Goal: Task Accomplishment & Management: Contribute content

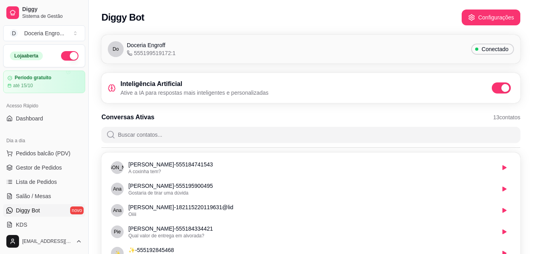
click at [381, 21] on div "Diggy Bot Configurações" at bounding box center [310, 18] width 419 height 16
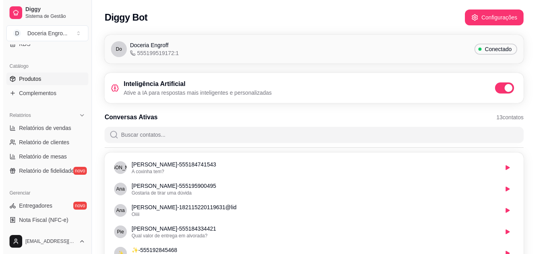
scroll to position [158, 0]
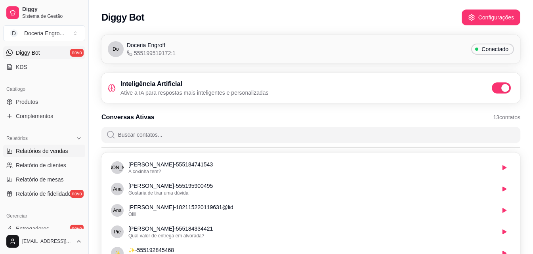
click at [40, 147] on span "Relatórios de vendas" at bounding box center [42, 151] width 52 height 8
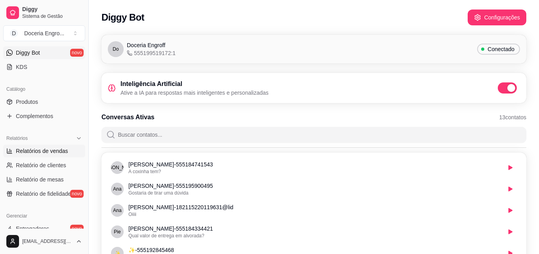
select select "ALL"
select select "0"
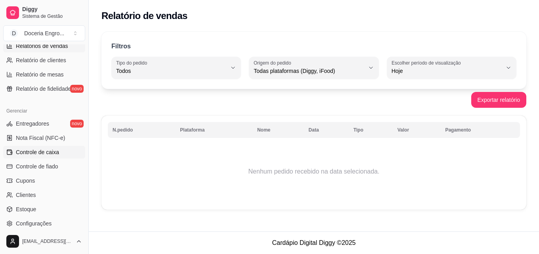
scroll to position [277, 0]
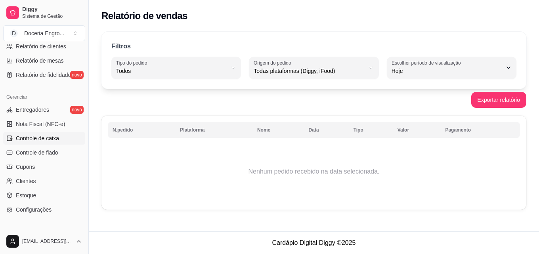
click at [50, 138] on span "Controle de caixa" at bounding box center [37, 138] width 43 height 8
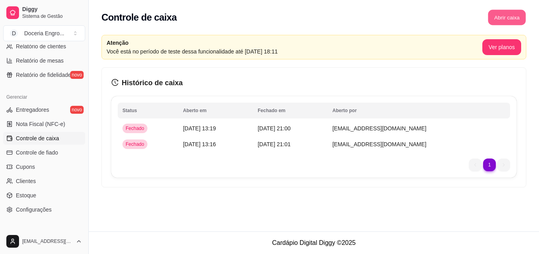
click at [508, 14] on button "Abrir caixa" at bounding box center [507, 17] width 38 height 15
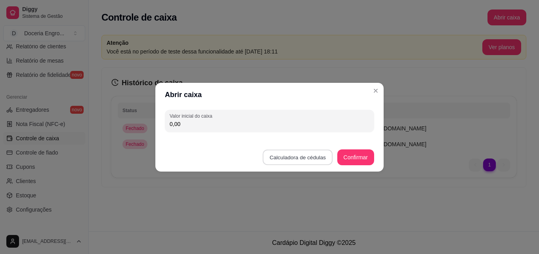
click at [299, 153] on button "Calculadora de cédulas" at bounding box center [298, 156] width 70 height 15
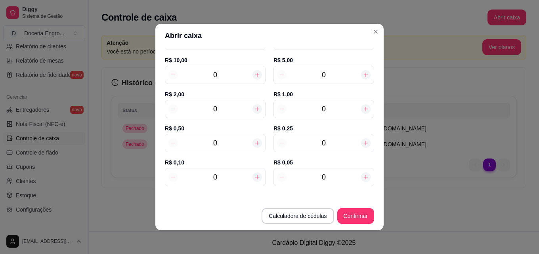
scroll to position [119, 0]
click at [254, 109] on icon at bounding box center [257, 108] width 6 height 6
type input "2,00"
type input "1"
click at [254, 109] on icon at bounding box center [257, 108] width 6 height 6
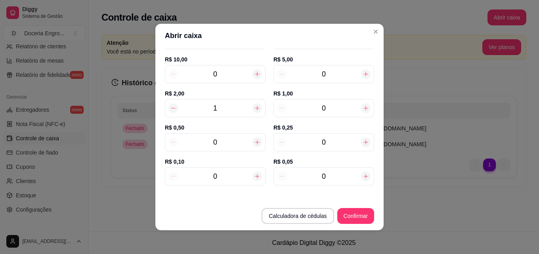
type input "4,00"
type input "2"
click at [254, 109] on icon at bounding box center [257, 108] width 6 height 6
type input "6,00"
type input "3"
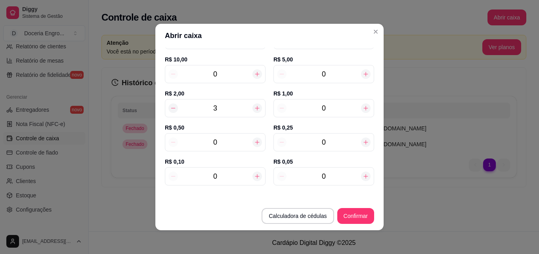
click at [254, 109] on icon at bounding box center [257, 108] width 6 height 6
type input "8,00"
type input "4"
click at [254, 109] on icon at bounding box center [257, 108] width 6 height 6
type input "10,00"
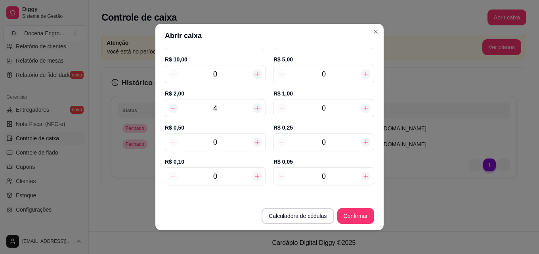
type input "5"
click at [254, 109] on icon at bounding box center [257, 108] width 6 height 6
type input "12,00"
type input "6"
click at [254, 109] on icon at bounding box center [257, 108] width 6 height 6
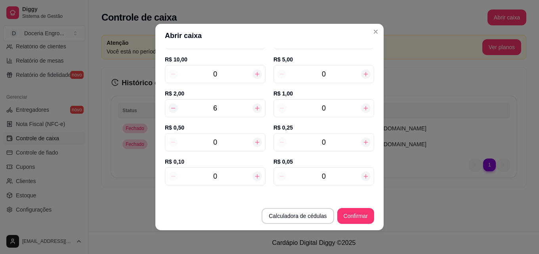
type input "14,00"
type input "7"
click at [254, 109] on icon at bounding box center [257, 108] width 6 height 6
type input "16,00"
type input "8"
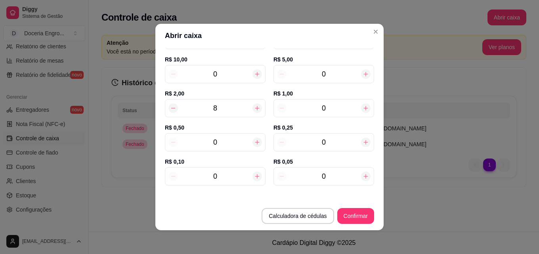
click at [254, 109] on icon at bounding box center [257, 108] width 6 height 6
type input "18,00"
type input "9"
click at [325, 67] on div "0" at bounding box center [323, 74] width 101 height 18
click at [324, 73] on input "0" at bounding box center [323, 74] width 74 height 11
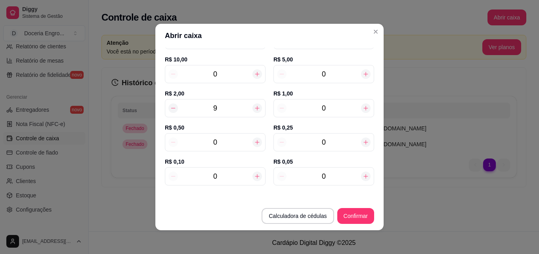
type input "5"
type input "43,00"
type input "5"
click at [223, 72] on input "0" at bounding box center [215, 74] width 74 height 11
type input "73,00"
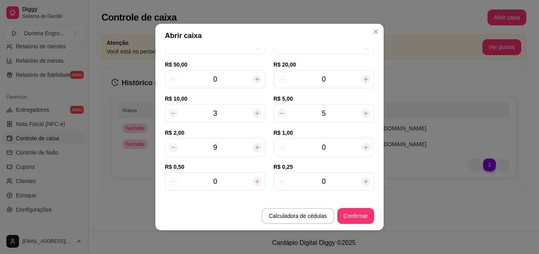
scroll to position [79, 0]
type input "3"
click at [328, 80] on input "0" at bounding box center [323, 79] width 74 height 11
type input "93,00"
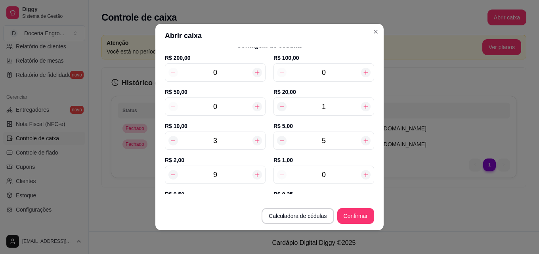
scroll to position [40, 0]
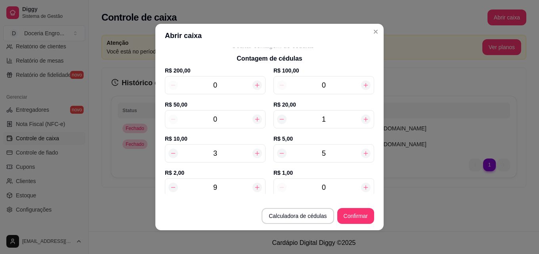
type input "1"
click at [326, 186] on input "0" at bounding box center [323, 187] width 74 height 11
type input "96,00"
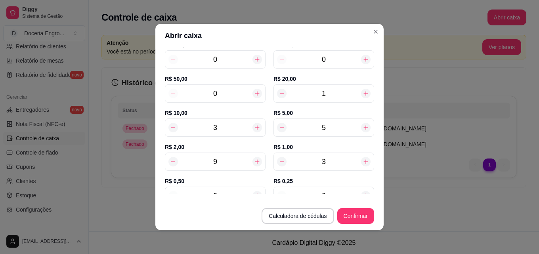
scroll to position [79, 0]
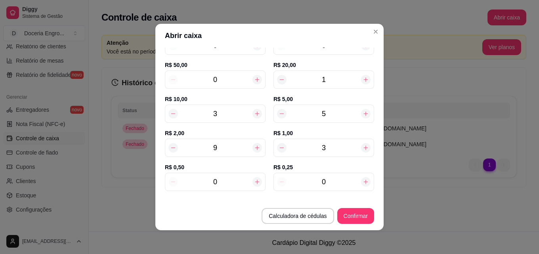
type input "3"
click at [217, 183] on input "0" at bounding box center [215, 181] width 74 height 11
type input "96,50"
type input "12"
type input "102,00"
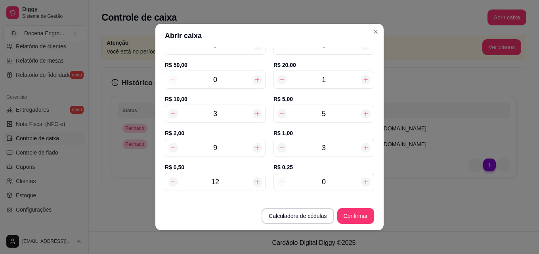
type input "12"
click at [328, 181] on input "0" at bounding box center [323, 181] width 74 height 11
type input "102,25"
type input "13"
type input "105,25"
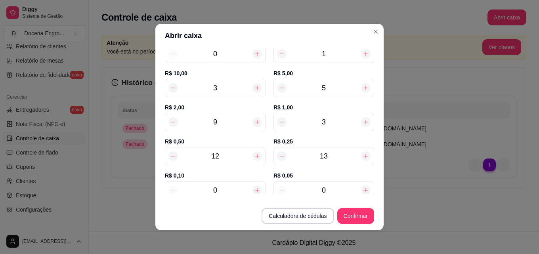
scroll to position [119, 0]
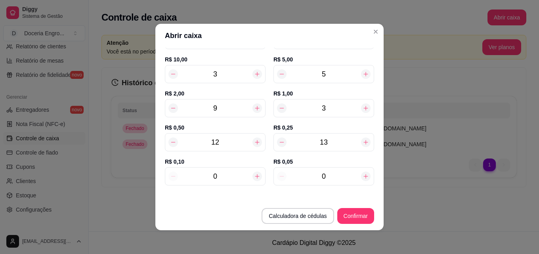
type input "13"
click at [237, 179] on input "0" at bounding box center [215, 176] width 74 height 11
type input "105,45"
type input "2"
click at [331, 177] on input "0" at bounding box center [323, 176] width 74 height 11
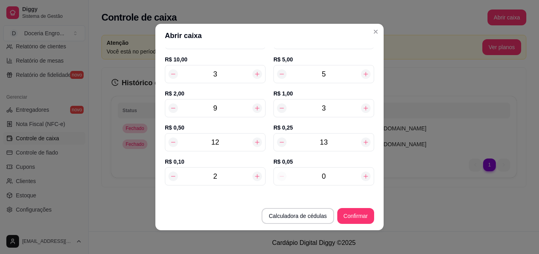
type input "105,65"
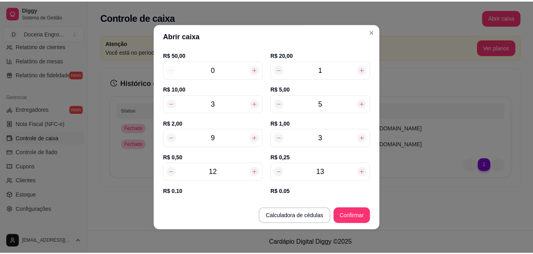
scroll to position [0, 0]
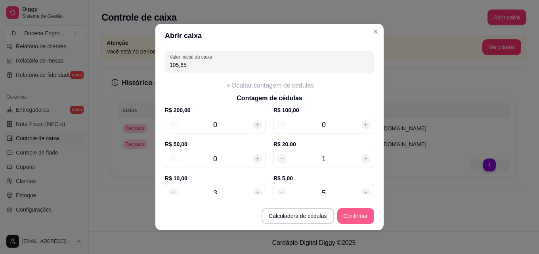
type input "4"
click at [351, 217] on button "Confirmar" at bounding box center [355, 216] width 37 height 16
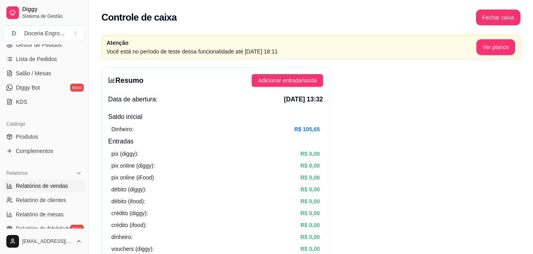
scroll to position [118, 0]
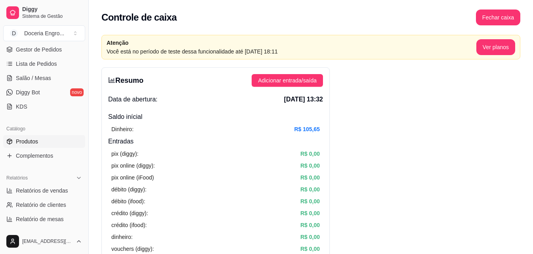
click at [28, 142] on span "Produtos" at bounding box center [27, 141] width 22 height 8
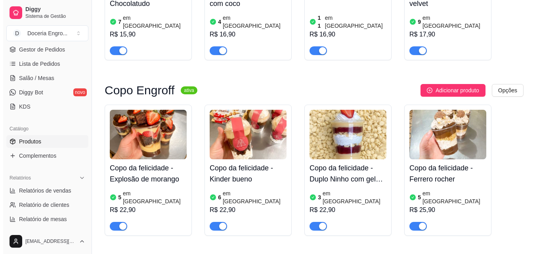
scroll to position [396, 0]
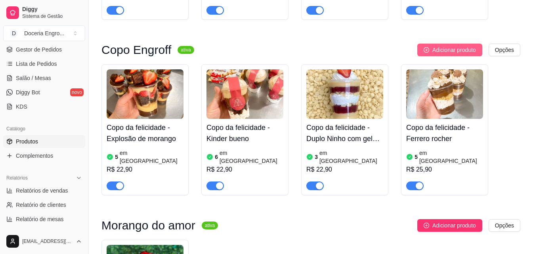
click at [468, 46] on span "Adicionar produto" at bounding box center [454, 50] width 44 height 9
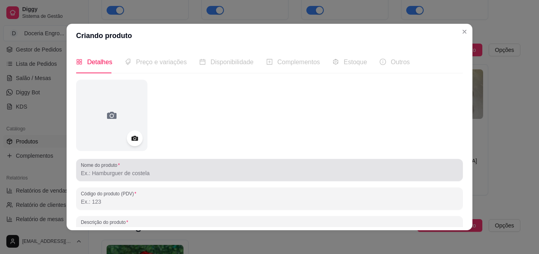
drag, startPoint x: 206, startPoint y: 175, endPoint x: 214, endPoint y: 166, distance: 12.1
click at [206, 174] on input "Nome do produto" at bounding box center [269, 173] width 377 height 8
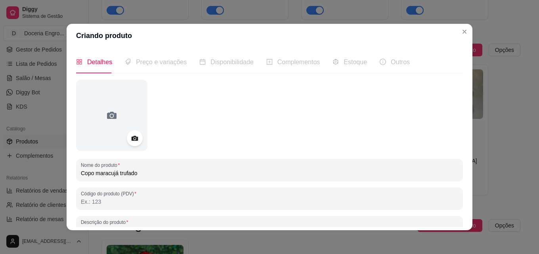
type input "Copo maracujá trufado"
drag, startPoint x: 179, startPoint y: 187, endPoint x: 176, endPoint y: 183, distance: 4.5
click at [179, 190] on div "Nome do produto Copo maracujá trufado Código do produto (PDV) Descrição do prod…" at bounding box center [269, 210] width 387 height 260
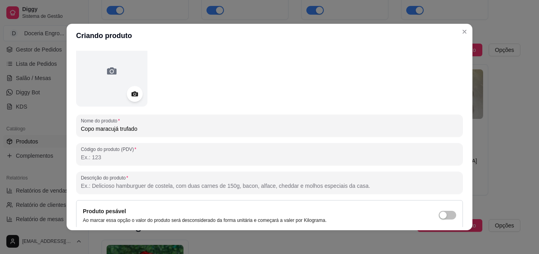
scroll to position [113, 0]
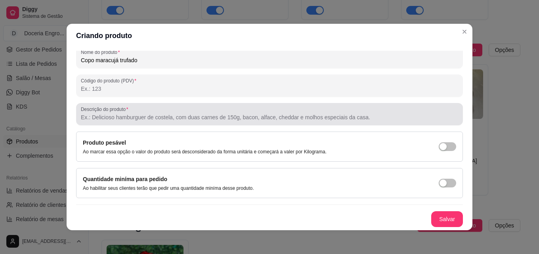
click at [146, 122] on div "Descrição do produto" at bounding box center [269, 114] width 387 height 22
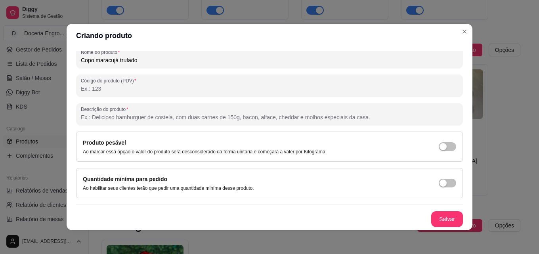
paste input "Mousse cremoso de maracujá feito com a proporia fruta, brownie molhadinho, crem…"
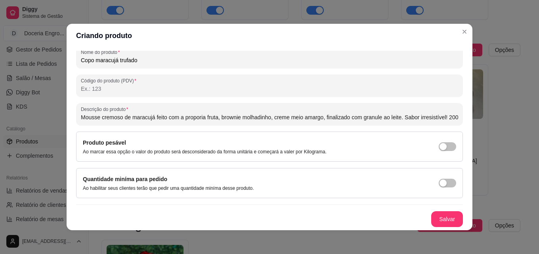
type input "Mousse cremoso de maracujá feito com a proporia fruta, brownie molhadinho, crem…"
click at [146, 122] on div "Descrição do produto Mousse cremoso de maracujá feito com a proporia fruta, bro…" at bounding box center [269, 114] width 387 height 22
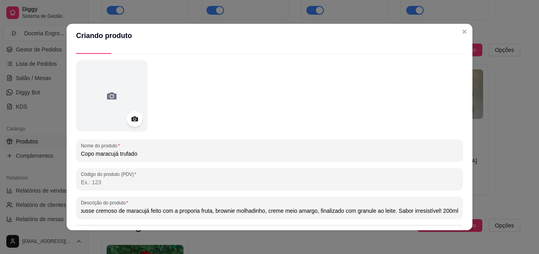
click at [147, 116] on div "Nome do produto Copo maracujá trufado Código do produto (PDV) Descrição do prod…" at bounding box center [269, 190] width 387 height 260
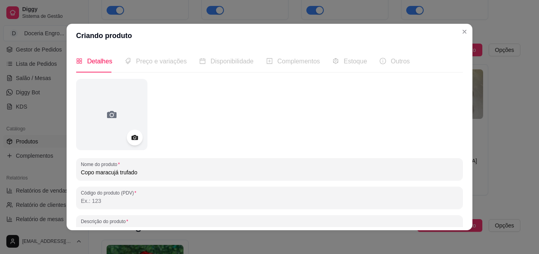
scroll to position [0, 0]
click at [151, 67] on div "Preço e variações" at bounding box center [156, 62] width 62 height 10
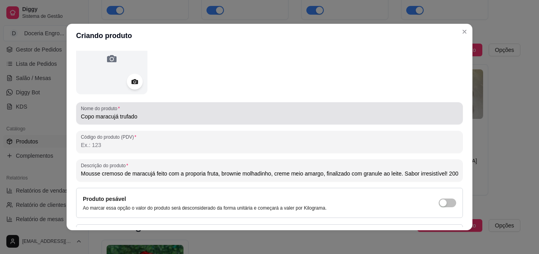
scroll to position [113, 0]
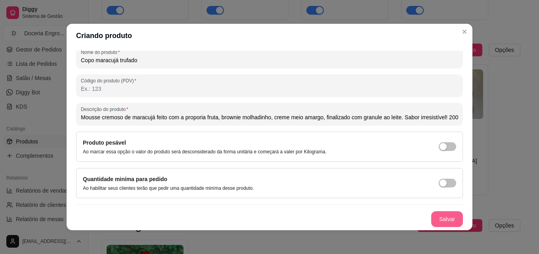
click at [442, 217] on button "Salvar" at bounding box center [447, 219] width 32 height 16
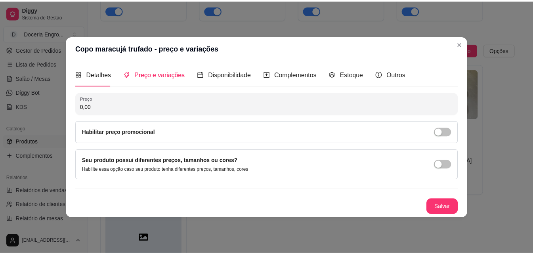
scroll to position [0, 0]
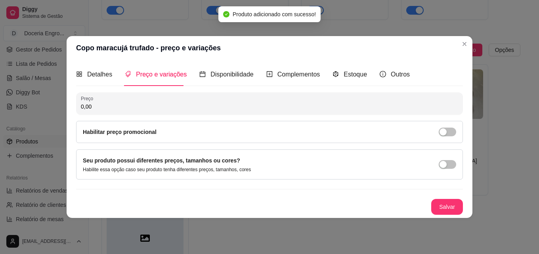
click at [99, 107] on input "0,00" at bounding box center [269, 107] width 377 height 8
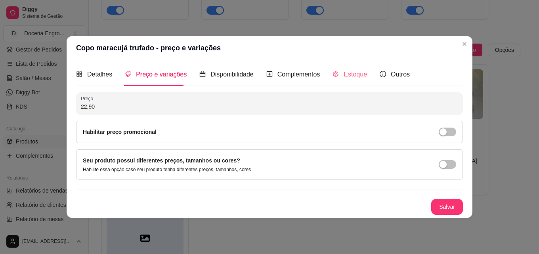
type input "22,90"
click at [360, 79] on div "Estoque" at bounding box center [349, 74] width 34 height 10
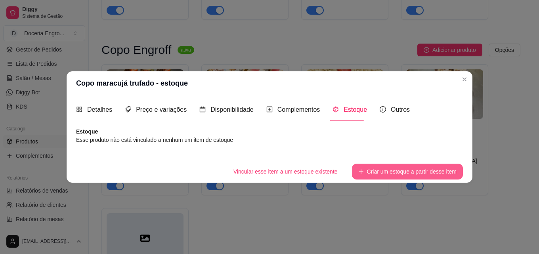
click at [405, 171] on button "Criar um estoque a partir desse item" at bounding box center [407, 172] width 111 height 16
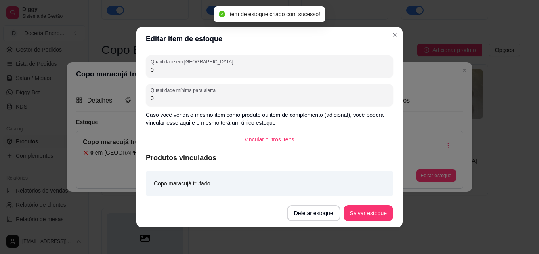
click at [190, 72] on input "0" at bounding box center [270, 70] width 238 height 8
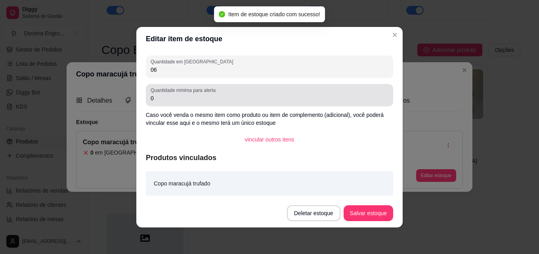
type input "06"
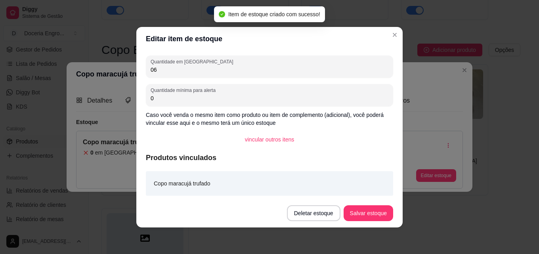
click at [181, 100] on input "0" at bounding box center [270, 98] width 238 height 8
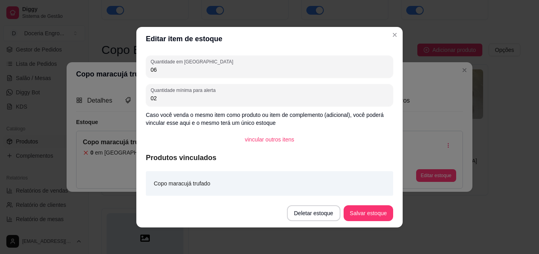
type input "02"
click at [386, 221] on footer "Deletar estoque Salvar estoque" at bounding box center [269, 213] width 266 height 29
click at [380, 212] on button "Salvar estoque" at bounding box center [368, 213] width 50 height 16
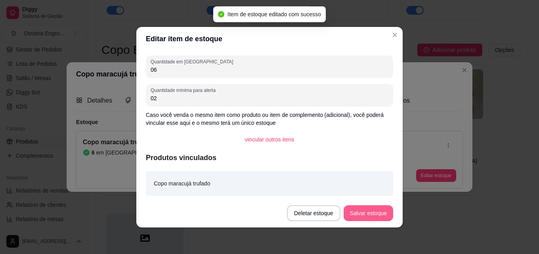
click at [375, 214] on button "Salvar estoque" at bounding box center [368, 213] width 50 height 16
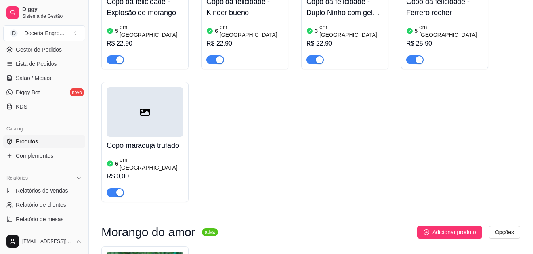
scroll to position [515, 0]
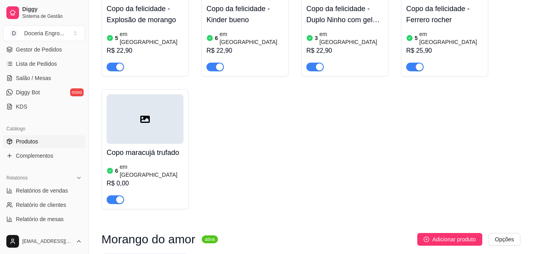
click at [134, 144] on div "Copo maracujá trufado 6 em estoque R$ 0,00" at bounding box center [145, 174] width 77 height 60
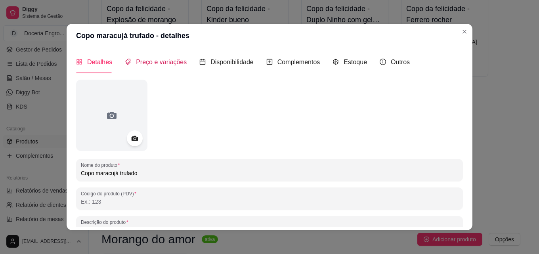
click at [141, 64] on span "Preço e variações" at bounding box center [161, 62] width 51 height 7
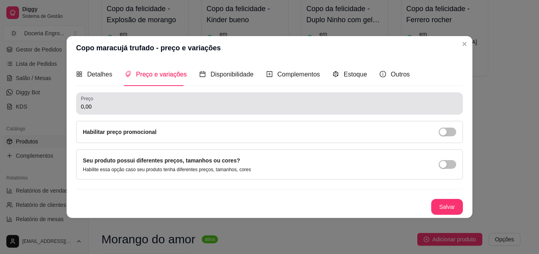
click at [123, 111] on div "0,00" at bounding box center [269, 103] width 377 height 16
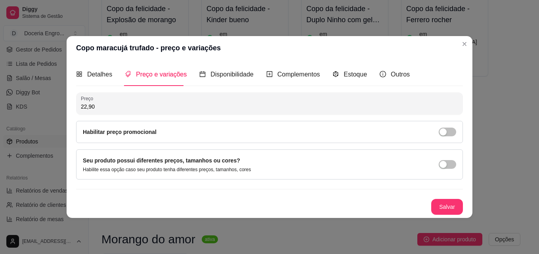
type input "22,90"
click at [443, 206] on button "Salvar" at bounding box center [446, 206] width 31 height 15
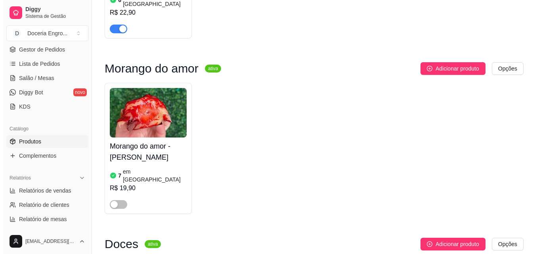
scroll to position [673, 0]
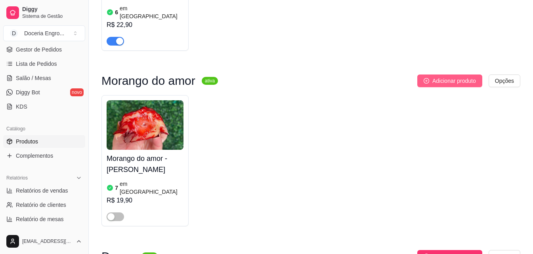
click at [434, 76] on span "Adicionar produto" at bounding box center [454, 80] width 44 height 9
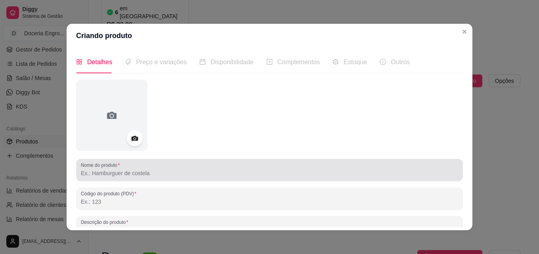
click at [118, 170] on input "Nome do produto" at bounding box center [269, 173] width 377 height 8
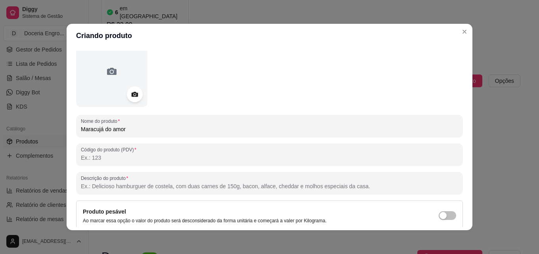
scroll to position [79, 0]
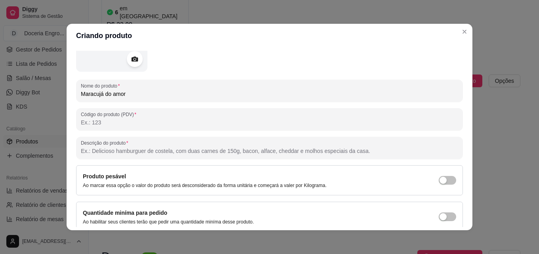
type input "Maracujá do amor"
click at [215, 154] on input "Descrição do produto" at bounding box center [269, 151] width 377 height 8
paste input "Brigadeiro de maracujá recheado com morango com uma casquinha fina de caramelo …"
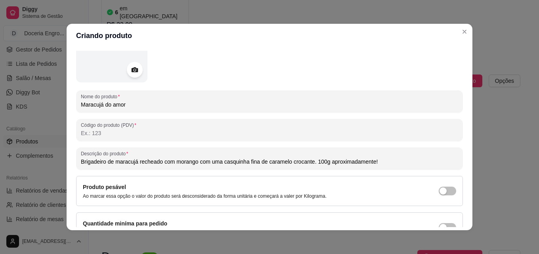
scroll to position [113, 0]
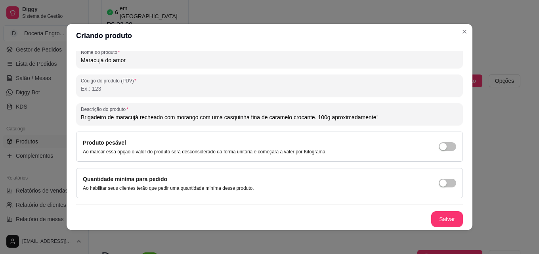
type input "Brigadeiro de maracujá recheado com morango com uma casquinha fina de caramelo …"
click at [444, 219] on button "Salvar" at bounding box center [446, 219] width 31 height 15
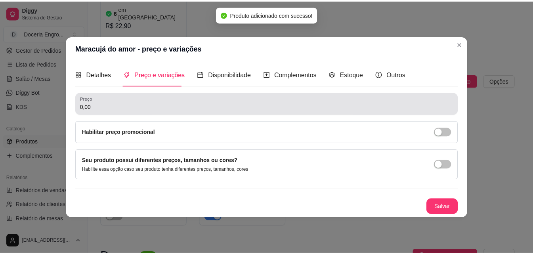
scroll to position [0, 0]
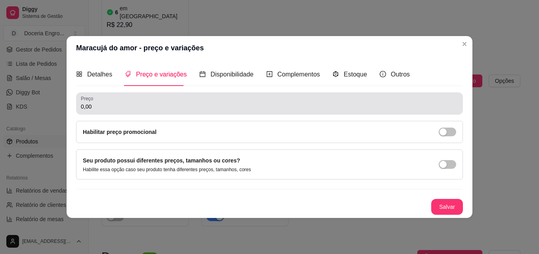
click at [111, 108] on input "0,00" at bounding box center [269, 107] width 377 height 8
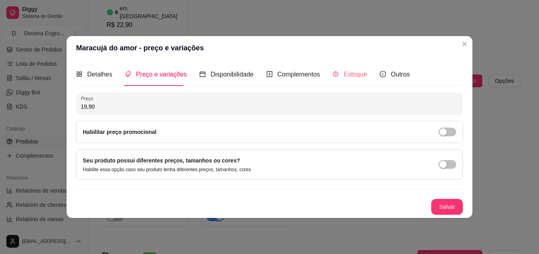
type input "19,90"
click at [348, 74] on span "Estoque" at bounding box center [354, 74] width 23 height 7
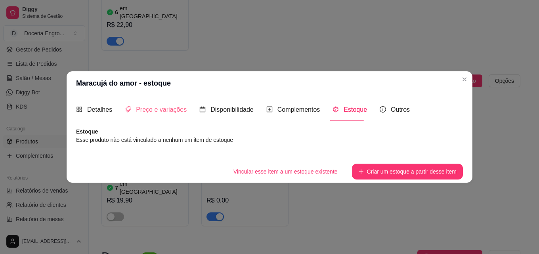
click at [149, 117] on div "Preço e variações" at bounding box center [156, 109] width 62 height 23
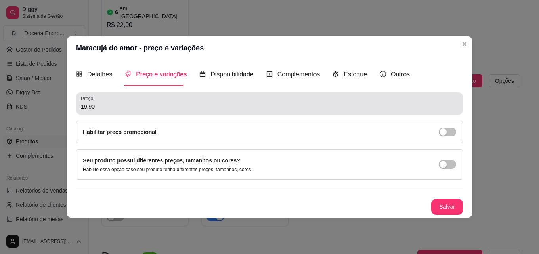
click at [131, 107] on input "19,90" at bounding box center [269, 107] width 377 height 8
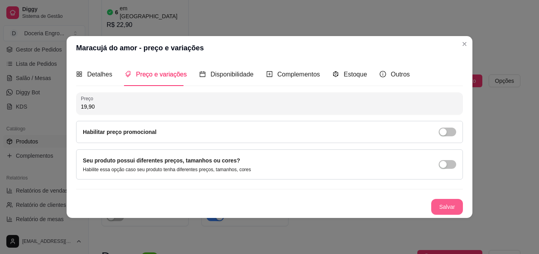
click at [435, 204] on button "Salvar" at bounding box center [447, 207] width 32 height 16
click at [339, 67] on div "Estoque" at bounding box center [349, 74] width 34 height 23
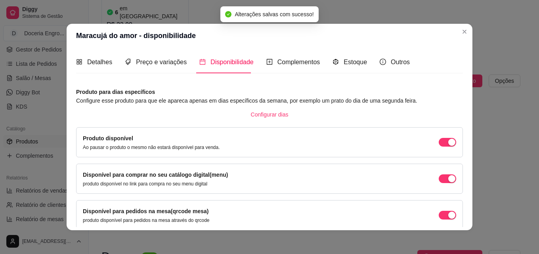
click at [381, 174] on div "Disponível para comprar no seu catálogo digital(menu) produto disponível no lin…" at bounding box center [269, 178] width 373 height 17
click at [347, 65] on span "Estoque" at bounding box center [354, 62] width 23 height 7
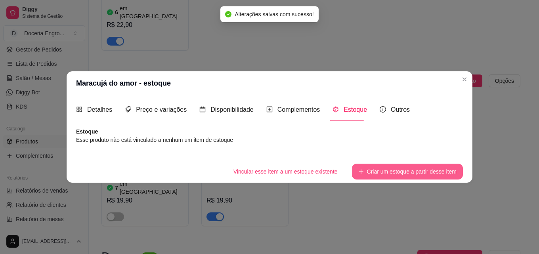
click at [371, 169] on button "Criar um estoque a partir desse item" at bounding box center [407, 172] width 111 height 16
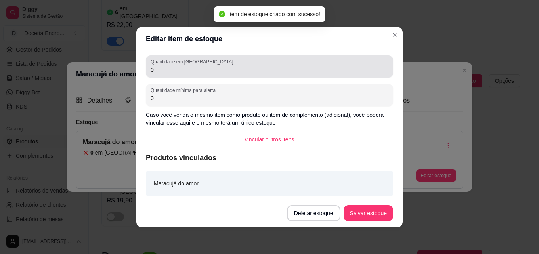
click at [197, 69] on input "0" at bounding box center [270, 70] width 238 height 8
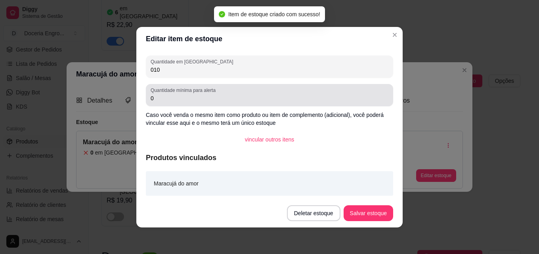
type input "010"
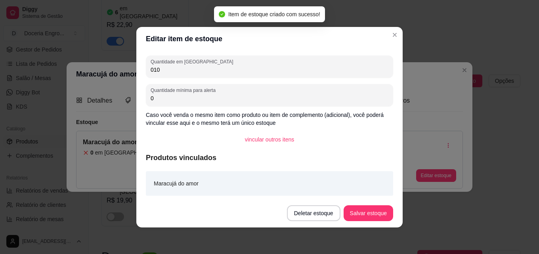
click at [190, 97] on input "0" at bounding box center [270, 98] width 238 height 8
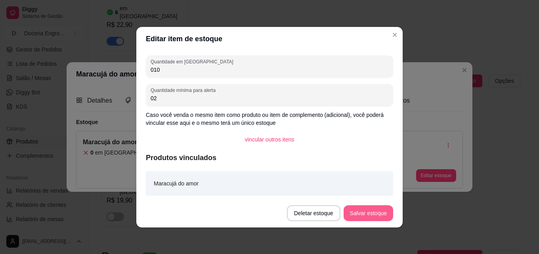
type input "02"
click at [370, 210] on button "Salvar estoque" at bounding box center [368, 213] width 50 height 16
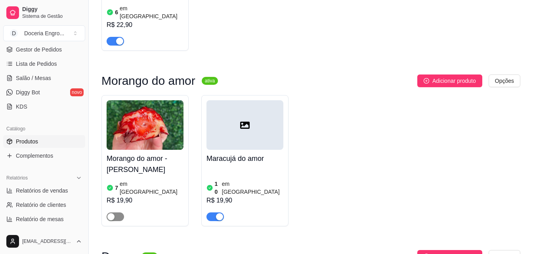
click at [113, 213] on div "button" at bounding box center [110, 216] width 7 height 7
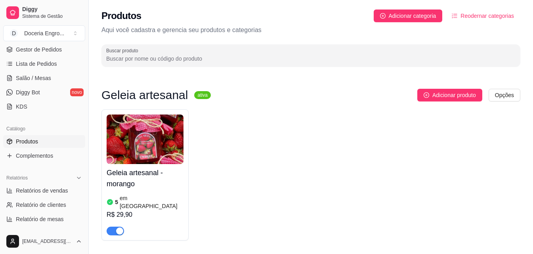
click at [323, 147] on div "Geleia artesanal - morango 5 em estoque R$ 29,90" at bounding box center [310, 174] width 419 height 131
drag, startPoint x: 86, startPoint y: 105, endPoint x: 87, endPoint y: 88, distance: 17.1
click at [87, 88] on button "Toggle Sidebar" at bounding box center [88, 127] width 6 height 254
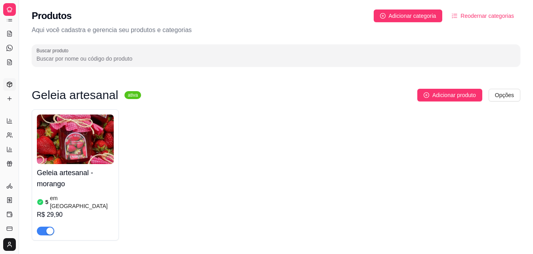
scroll to position [53, 0]
drag, startPoint x: 19, startPoint y: 75, endPoint x: 40, endPoint y: 75, distance: 20.6
click at [17, 76] on button "Toggle Sidebar" at bounding box center [18, 127] width 6 height 254
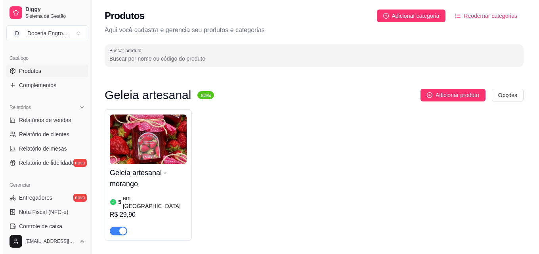
scroll to position [0, 0]
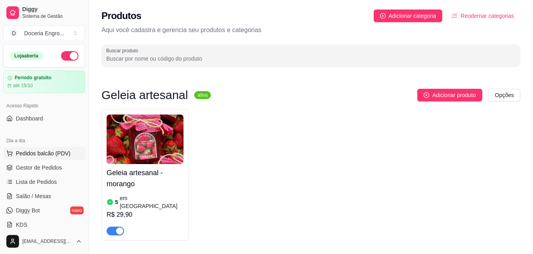
click at [47, 154] on span "Pedidos balcão (PDV)" at bounding box center [43, 153] width 55 height 8
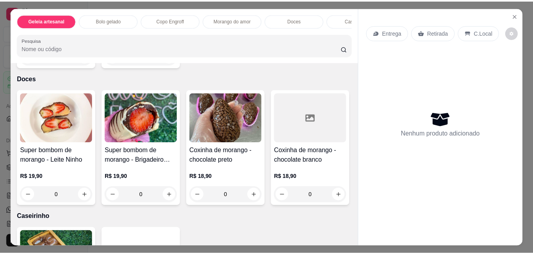
scroll to position [475, 0]
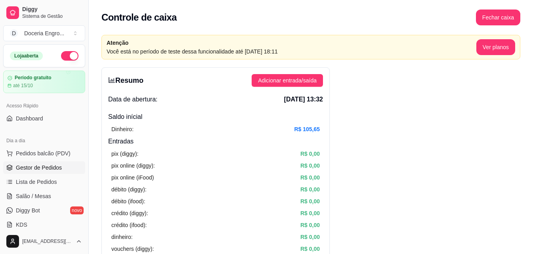
click at [57, 164] on span "Gestor de Pedidos" at bounding box center [39, 168] width 46 height 8
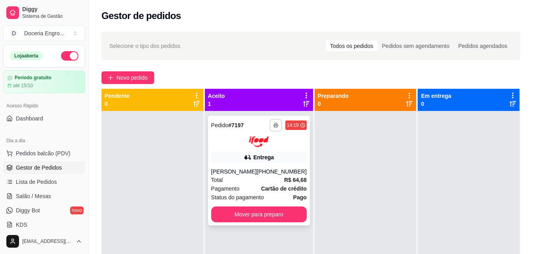
click at [275, 127] on rect "button" at bounding box center [276, 127] width 2 height 2
click at [248, 154] on button "IMPRESSORA" at bounding box center [248, 153] width 57 height 13
click at [307, 72] on div "Novo pedido" at bounding box center [310, 77] width 419 height 13
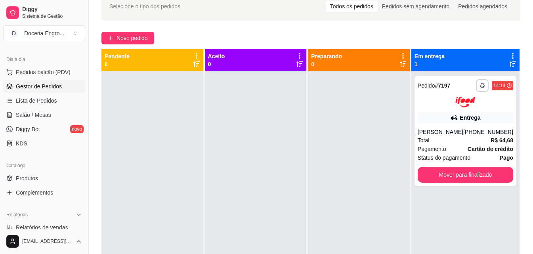
scroll to position [78, 0]
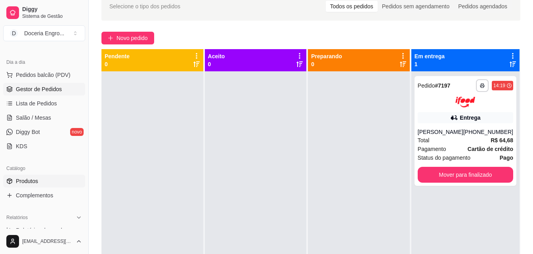
click at [40, 183] on link "Produtos" at bounding box center [44, 181] width 82 height 13
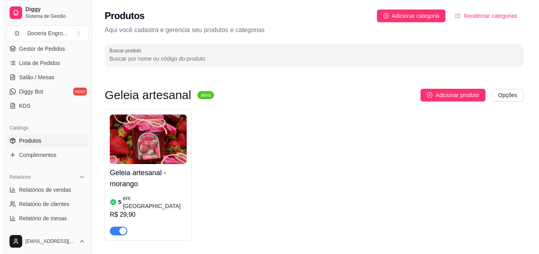
scroll to position [198, 0]
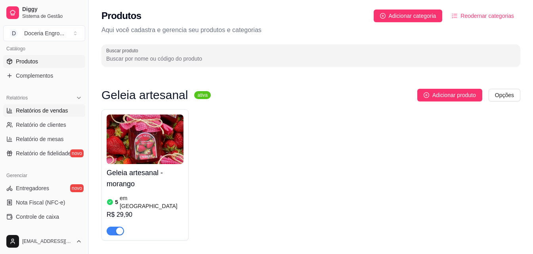
click at [50, 114] on link "Relatórios de vendas" at bounding box center [44, 110] width 82 height 13
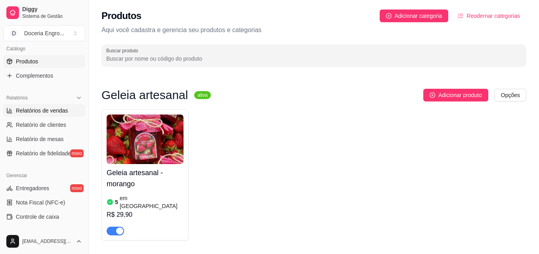
select select "ALL"
select select "0"
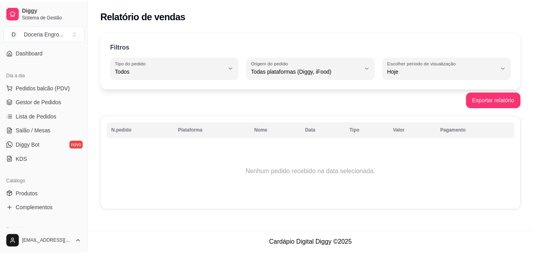
scroll to position [39, 0]
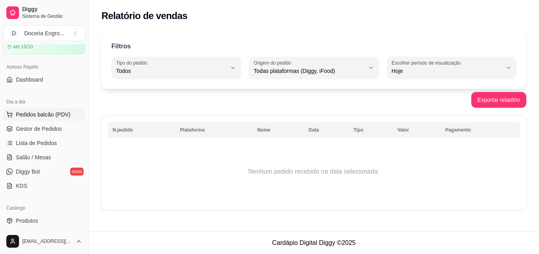
click at [40, 116] on span "Pedidos balcão (PDV)" at bounding box center [43, 115] width 55 height 8
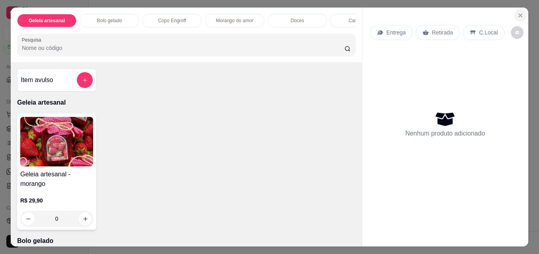
click at [517, 15] on icon "Close" at bounding box center [520, 15] width 6 height 6
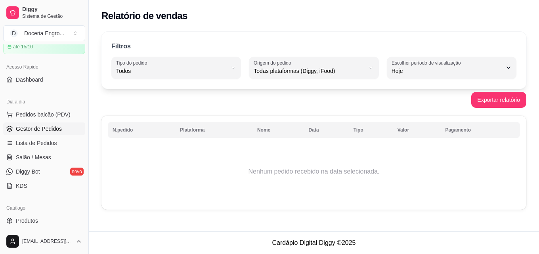
click at [40, 129] on span "Gestor de Pedidos" at bounding box center [39, 129] width 46 height 8
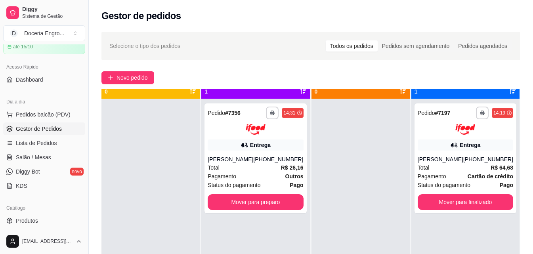
scroll to position [22, 0]
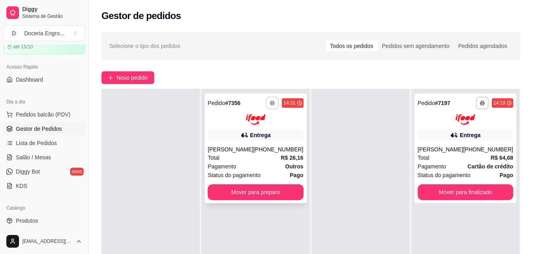
click at [274, 103] on button "button" at bounding box center [272, 103] width 13 height 13
click at [259, 132] on button "IMPRESSORA" at bounding box center [248, 130] width 57 height 13
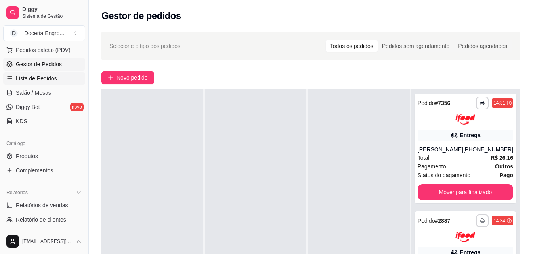
scroll to position [118, 0]
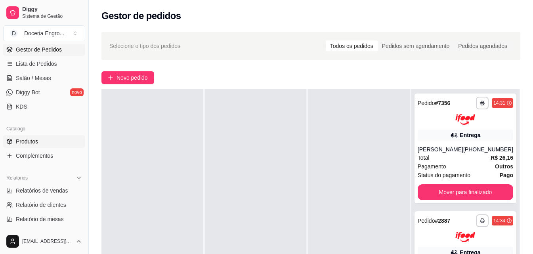
click at [51, 138] on link "Produtos" at bounding box center [44, 141] width 82 height 13
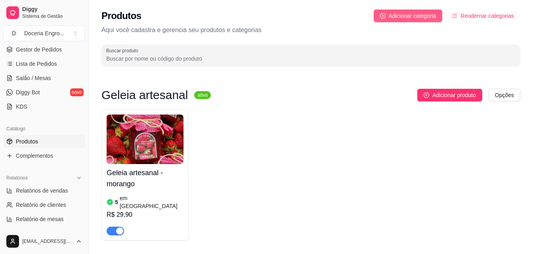
click at [425, 14] on span "Adicionar categoria" at bounding box center [413, 15] width 48 height 9
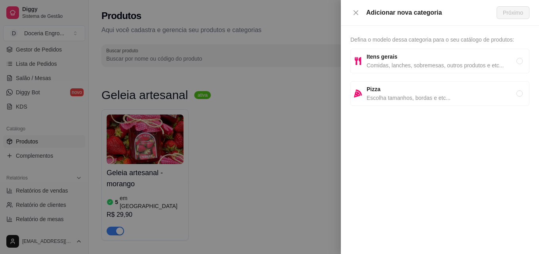
click at [425, 65] on span "Comidas, lanches, sobremesas, outros produtos e etc..." at bounding box center [441, 65] width 150 height 9
radio input "true"
click at [521, 15] on span "Próximo" at bounding box center [513, 12] width 20 height 9
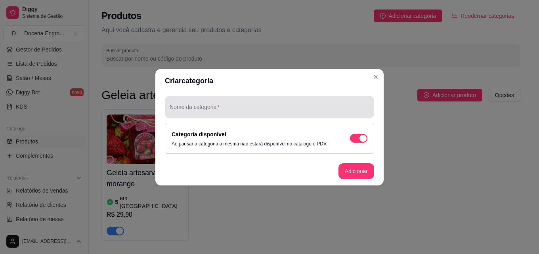
click at [268, 106] on input "Nome da categoria" at bounding box center [270, 110] width 200 height 8
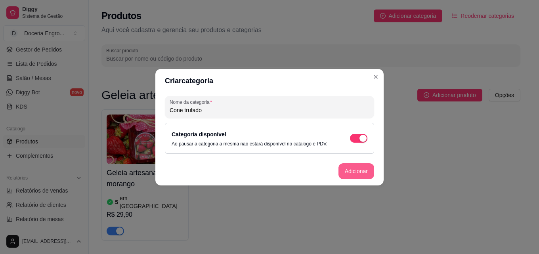
type input "Cone trufado"
click at [348, 174] on button "Adicionar" at bounding box center [356, 171] width 36 height 16
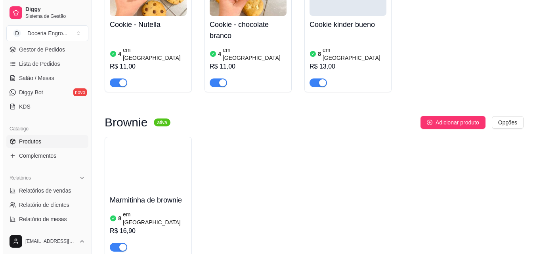
scroll to position [1667, 0]
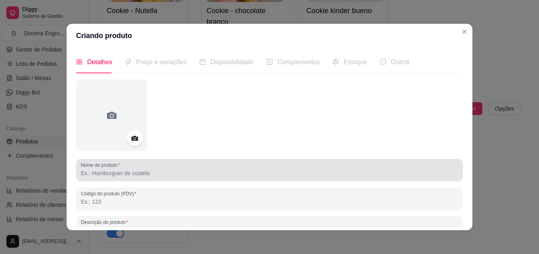
click at [139, 179] on div "Nome do produto" at bounding box center [269, 170] width 387 height 22
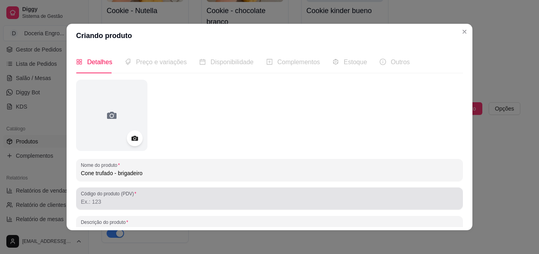
type input "Cone trufado - brigadeiro"
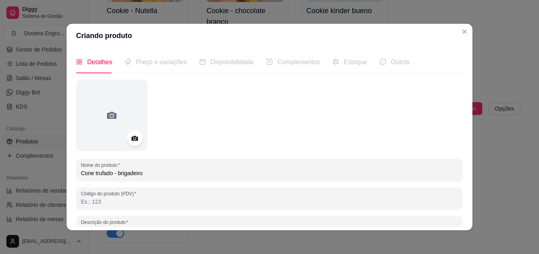
click at [135, 206] on input "Código do produto (PDV)" at bounding box center [269, 202] width 377 height 8
paste input "Cone banhado com chocolate blend nobre, recheado com muito brigadeiro cremoso, …"
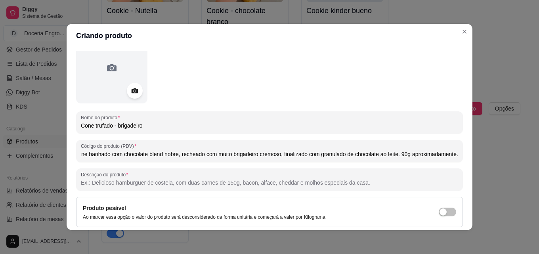
scroll to position [113, 0]
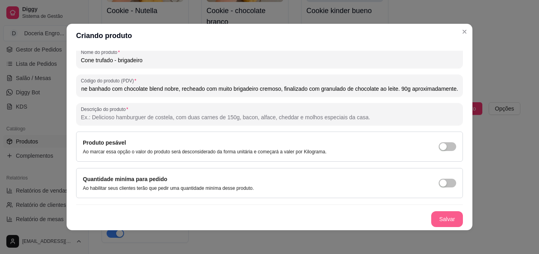
type input "Cone banhado com chocolate blend nobre, recheado com muito brigadeiro cremoso, …"
click at [433, 220] on button "Salvar" at bounding box center [447, 219] width 32 height 16
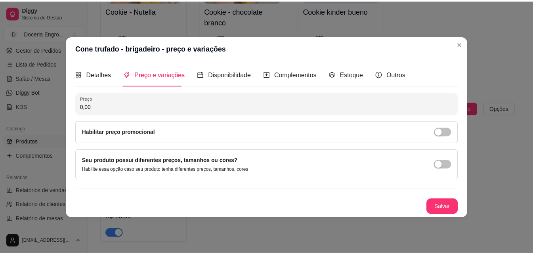
scroll to position [0, 0]
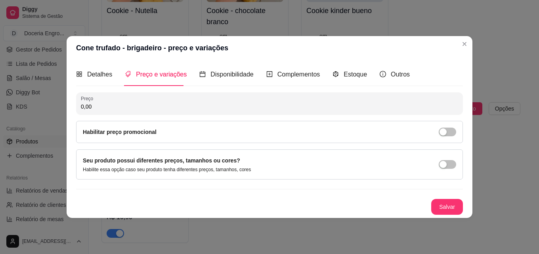
click at [131, 103] on input "0,00" at bounding box center [269, 107] width 377 height 8
type input "13,99"
click at [446, 203] on button "Salvar" at bounding box center [446, 206] width 31 height 15
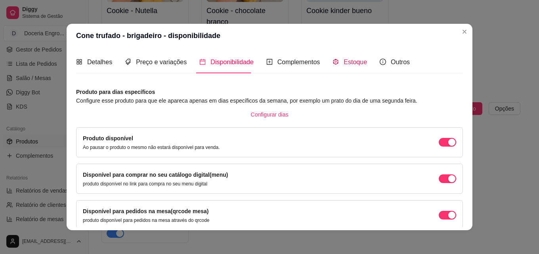
click at [343, 62] on span "Estoque" at bounding box center [354, 62] width 23 height 7
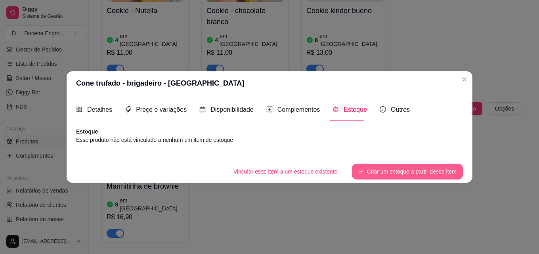
click at [374, 168] on button "Criar um estoque a partir desse item" at bounding box center [407, 172] width 111 height 16
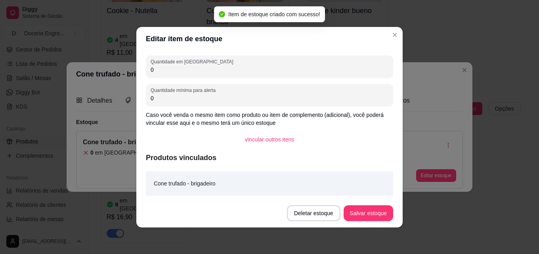
click at [182, 72] on input "0" at bounding box center [270, 70] width 238 height 8
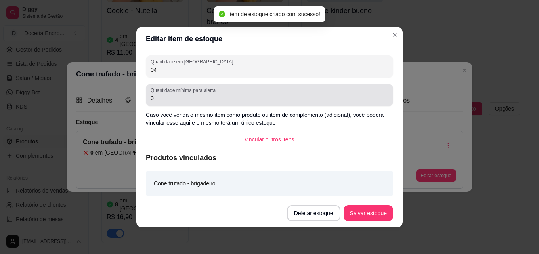
type input "04"
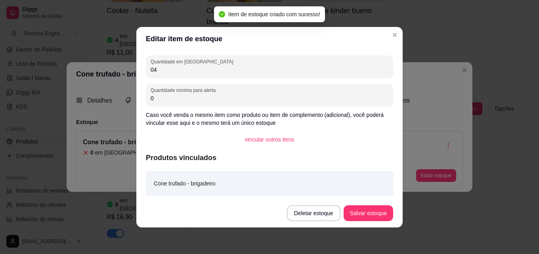
click at [170, 101] on input "0" at bounding box center [270, 98] width 238 height 8
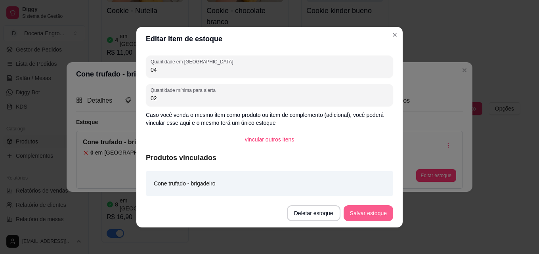
type input "02"
click at [368, 211] on button "Salvar estoque" at bounding box center [368, 212] width 48 height 15
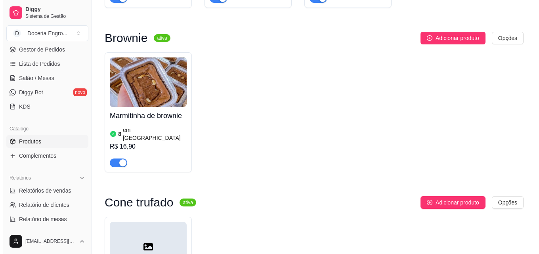
scroll to position [1746, 0]
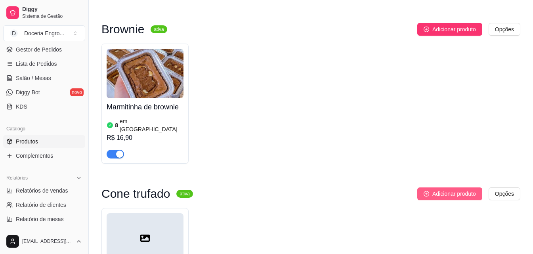
click at [470, 189] on span "Adicionar produto" at bounding box center [454, 193] width 44 height 9
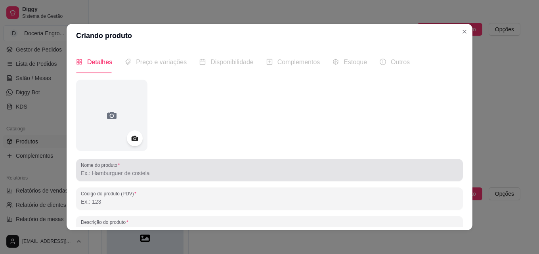
click at [118, 179] on div "Nome do produto" at bounding box center [269, 170] width 387 height 22
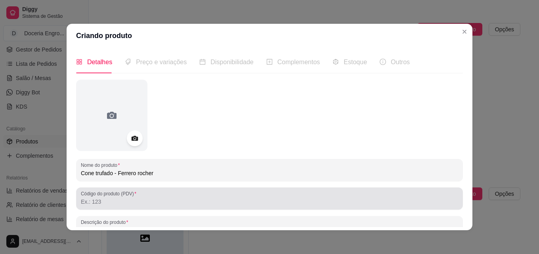
type input "Cone trufado - Ferrero rocher"
click at [126, 201] on input "Código do produto (PDV)" at bounding box center [269, 202] width 377 height 8
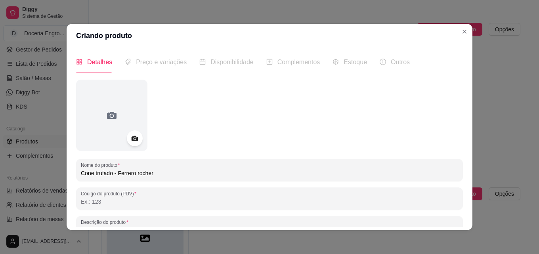
paste input "Cone banhando com chocolate blend nobre envolto no amendoim, recheado com briga…"
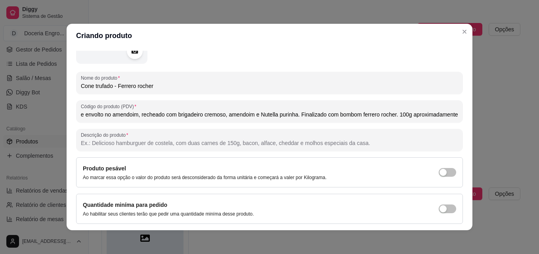
scroll to position [113, 0]
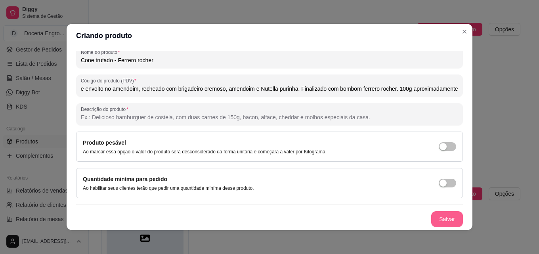
type input "Cone banhando com chocolate blend nobre envolto no amendoim, recheado com briga…"
click at [440, 217] on button "Salvar" at bounding box center [446, 219] width 31 height 15
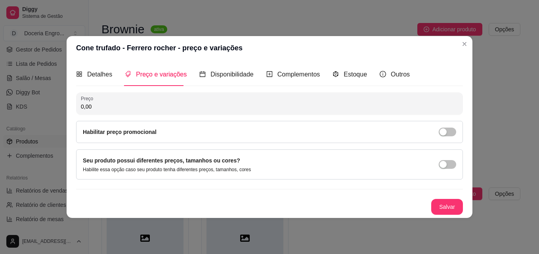
click at [120, 103] on input "0,00" at bounding box center [269, 107] width 377 height 8
type input "14,99"
click at [345, 78] on span "Estoque" at bounding box center [354, 74] width 23 height 7
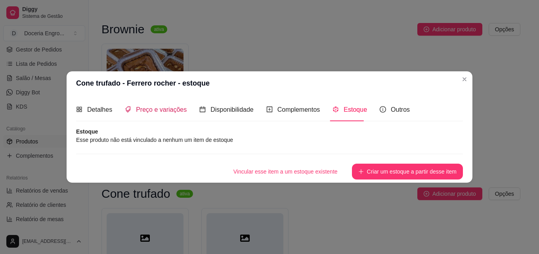
click at [149, 105] on div "Preço e variações" at bounding box center [156, 110] width 62 height 10
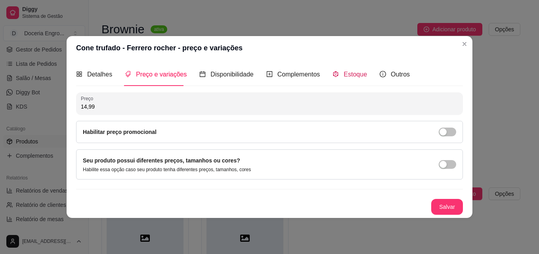
click at [351, 75] on span "Estoque" at bounding box center [354, 74] width 23 height 7
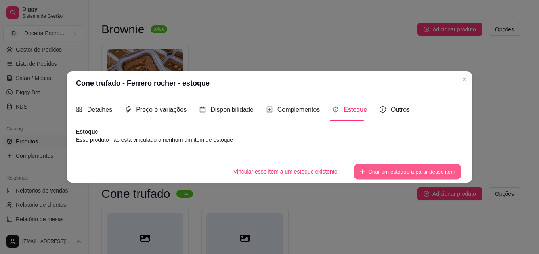
click at [410, 173] on button "Criar um estoque a partir desse item" at bounding box center [407, 171] width 108 height 15
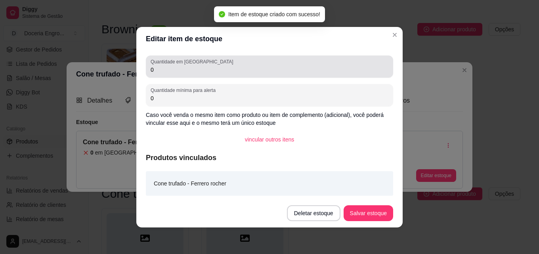
click at [200, 74] on div "Quantidade em estoque 0" at bounding box center [269, 66] width 247 height 22
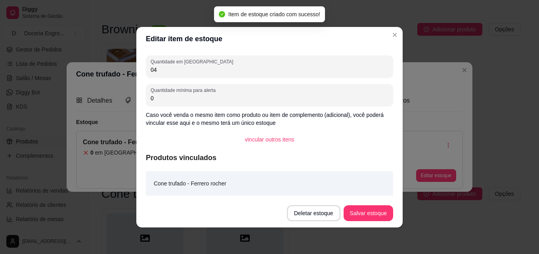
type input "04"
click at [196, 99] on input "0" at bounding box center [270, 98] width 238 height 8
type input "02"
click at [372, 207] on button "Salvar estoque" at bounding box center [368, 213] width 50 height 16
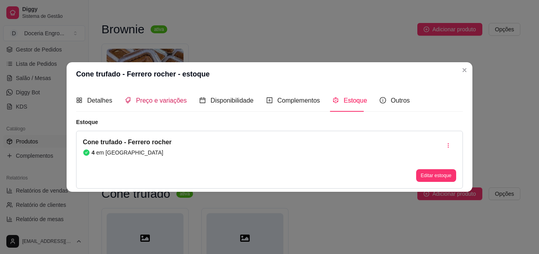
click at [152, 98] on span "Preço e variações" at bounding box center [161, 100] width 51 height 7
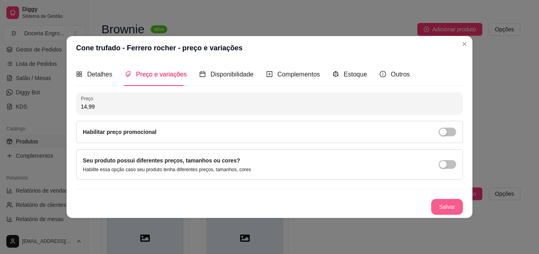
click at [444, 206] on button "Salvar" at bounding box center [447, 207] width 32 height 16
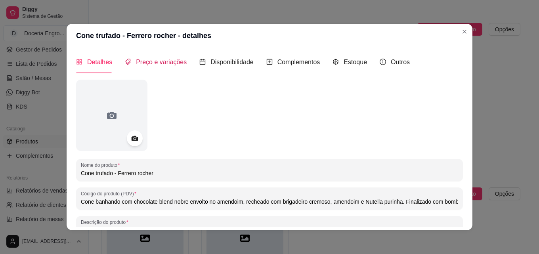
click at [154, 61] on span "Preço e variações" at bounding box center [161, 62] width 51 height 7
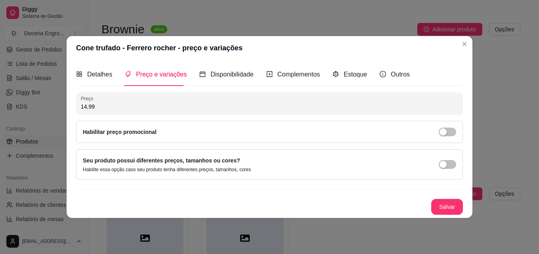
click at [104, 109] on input "14,99" at bounding box center [269, 107] width 377 height 8
type input "15,99"
click at [456, 207] on button "Salvar" at bounding box center [447, 207] width 32 height 16
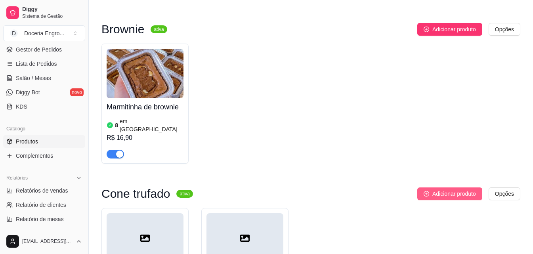
click at [453, 189] on span "Adicionar produto" at bounding box center [454, 193] width 44 height 9
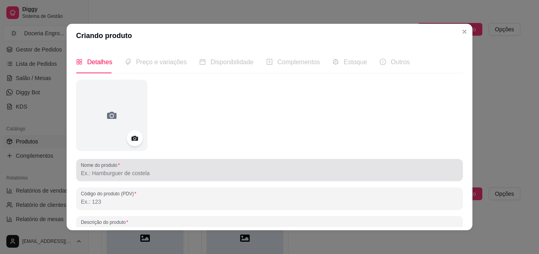
click at [110, 174] on input "Nome do produto" at bounding box center [269, 173] width 377 height 8
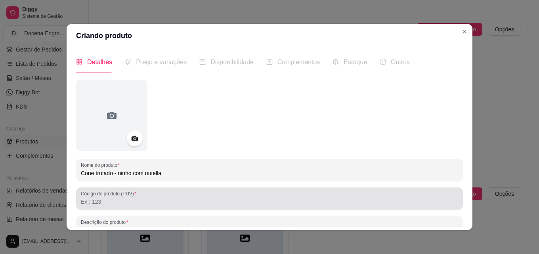
type input "Cone trufado - ninho com nutella"
click at [95, 202] on input "Código do produto (PDV)" at bounding box center [269, 202] width 377 height 8
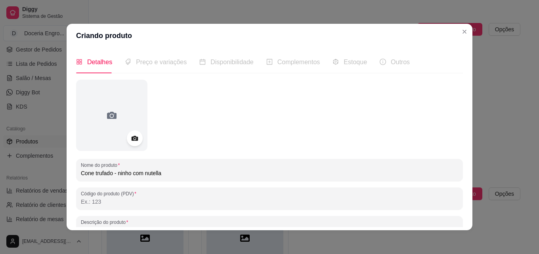
scroll to position [79, 0]
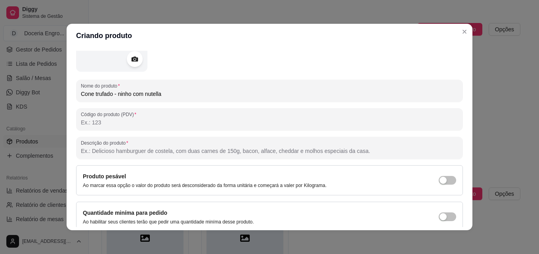
click at [129, 151] on input "Descrição do produto" at bounding box center [269, 151] width 377 height 8
paste input "Cone banhando com chocolate blend nobre envolto com leite Ninho, recheado com b…"
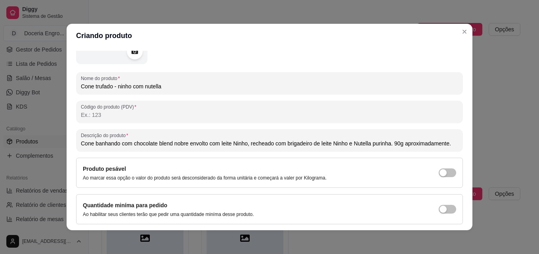
scroll to position [113, 0]
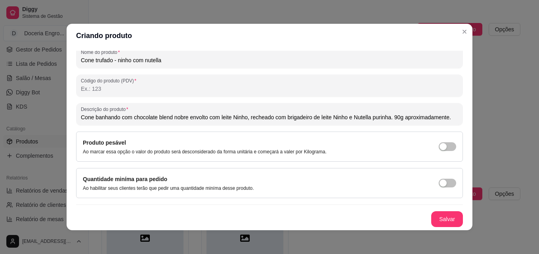
type input "Cone banhando com chocolate blend nobre envolto com leite Ninho, recheado com b…"
click at [443, 219] on button "Salvar" at bounding box center [446, 219] width 31 height 15
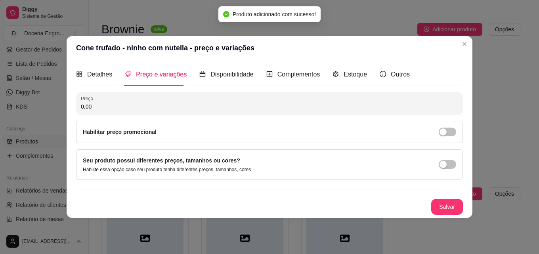
click at [118, 104] on input "0,00" at bounding box center [269, 107] width 377 height 8
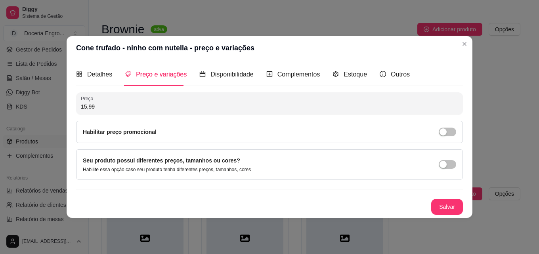
type input "15,99"
click at [339, 73] on div "Estoque" at bounding box center [349, 74] width 34 height 10
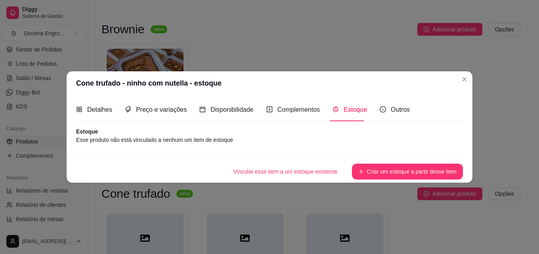
click at [370, 170] on button "Criar um estoque a partir desse item" at bounding box center [407, 172] width 111 height 16
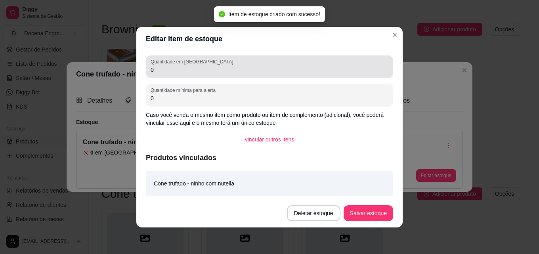
click at [172, 71] on input "0" at bounding box center [270, 70] width 238 height 8
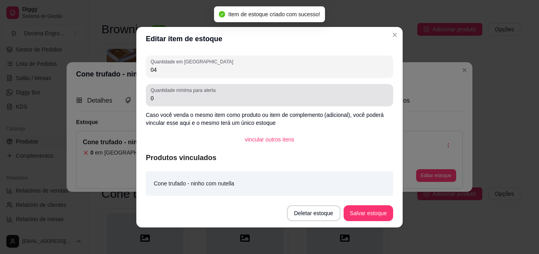
type input "04"
click at [173, 99] on input "0" at bounding box center [270, 98] width 238 height 8
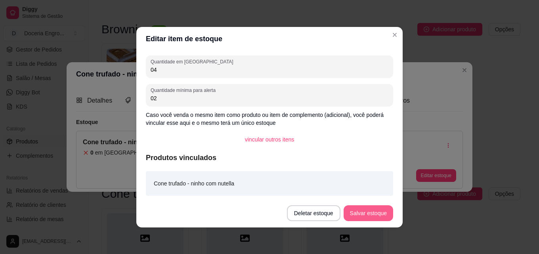
type input "02"
click at [381, 211] on button "Salvar estoque" at bounding box center [368, 213] width 50 height 16
click at [362, 217] on button "Salvar estoque" at bounding box center [368, 212] width 48 height 15
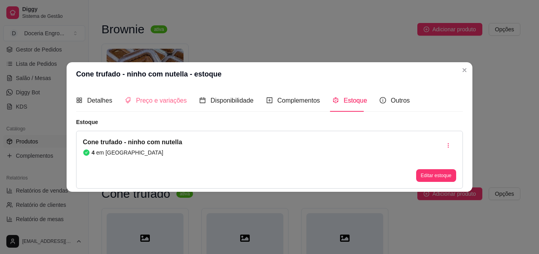
click at [163, 95] on div "Preço e variações" at bounding box center [156, 100] width 62 height 23
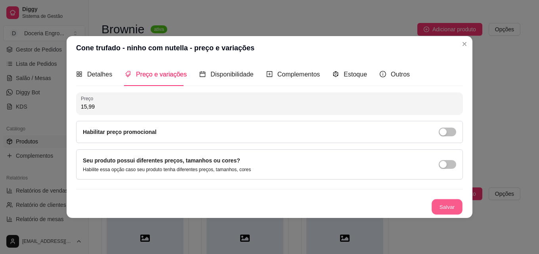
click at [444, 207] on button "Salvar" at bounding box center [446, 206] width 31 height 15
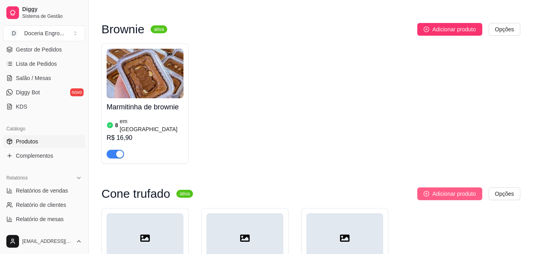
click at [444, 189] on span "Adicionar produto" at bounding box center [454, 193] width 44 height 9
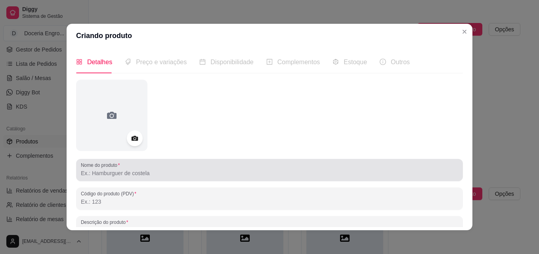
click at [164, 176] on input "Nome do produto" at bounding box center [269, 173] width 377 height 8
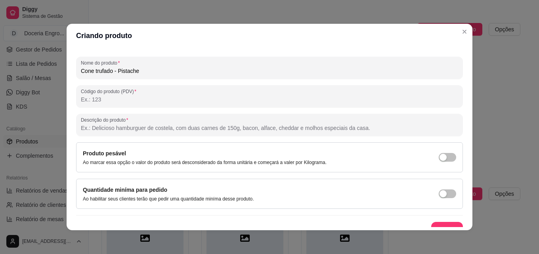
scroll to position [113, 0]
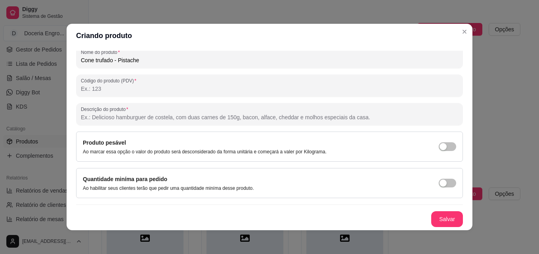
type input "Cone trufado - Pistache"
click at [172, 127] on div "Nome do produto Cone trufado - Pistache Código do produto (PDV) Descrição do pr…" at bounding box center [269, 97] width 387 height 260
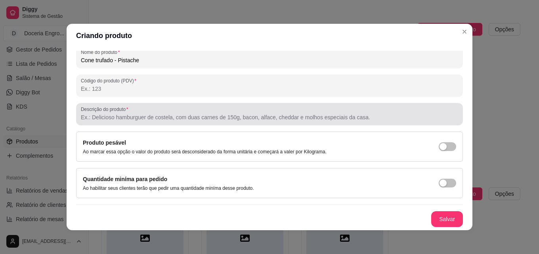
click at [175, 124] on div "Descrição do produto" at bounding box center [269, 114] width 387 height 22
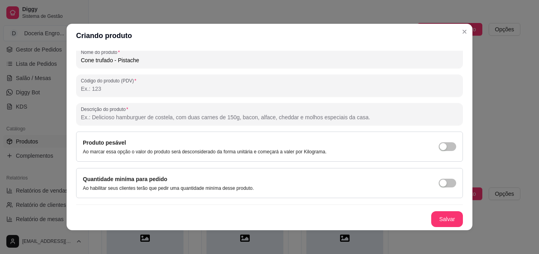
paste input "Cone banhado no chocolate branco nobre, recheado com brigadeiro de [PERSON_NAME…"
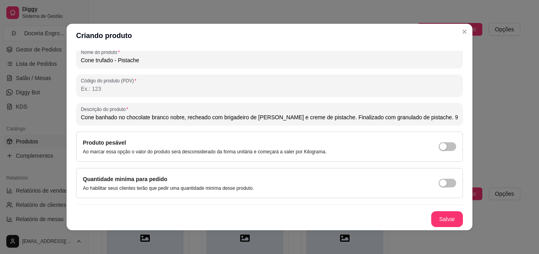
scroll to position [0, 38]
type input "Cone banhado no chocolate branco nobre, recheado com brigadeiro de [PERSON_NAME…"
click at [432, 224] on button "Salvar" at bounding box center [446, 219] width 31 height 15
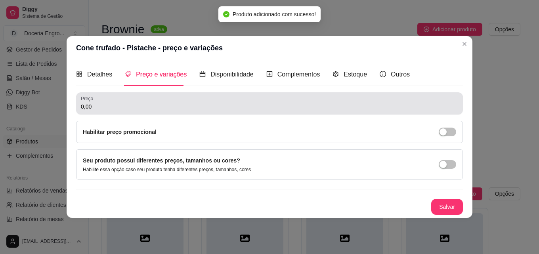
click at [289, 108] on input "0,00" at bounding box center [269, 107] width 377 height 8
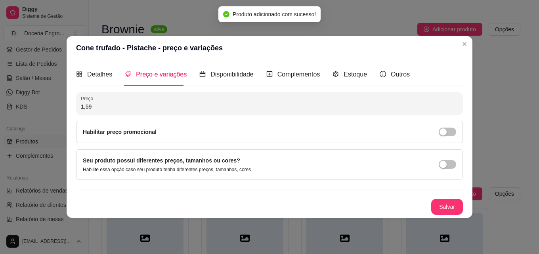
type input "15,99"
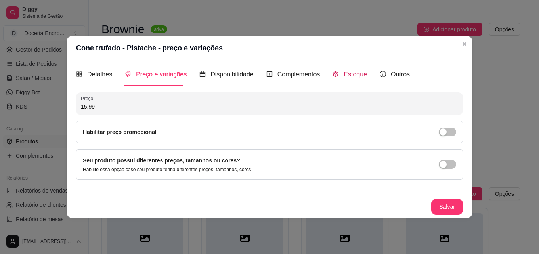
click at [343, 74] on span "Estoque" at bounding box center [354, 74] width 23 height 7
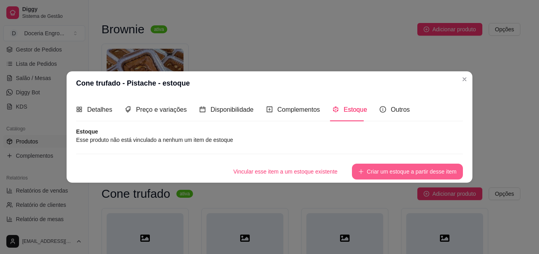
click at [370, 174] on button "Criar um estoque a partir desse item" at bounding box center [407, 172] width 111 height 16
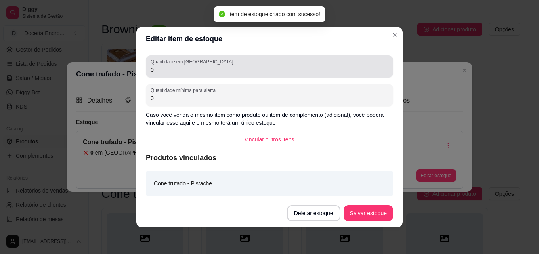
click at [213, 77] on div "Quantidade em estoque 0" at bounding box center [269, 66] width 247 height 22
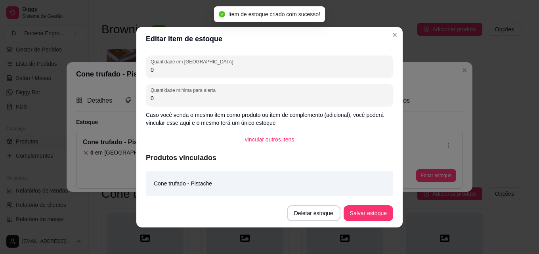
click at [212, 73] on input "0" at bounding box center [270, 70] width 238 height 8
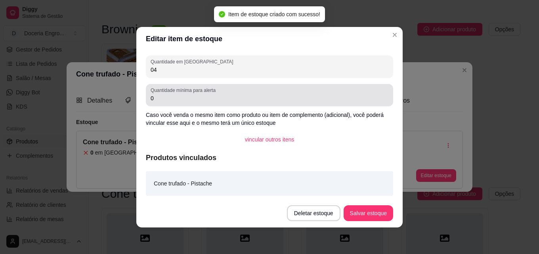
type input "04"
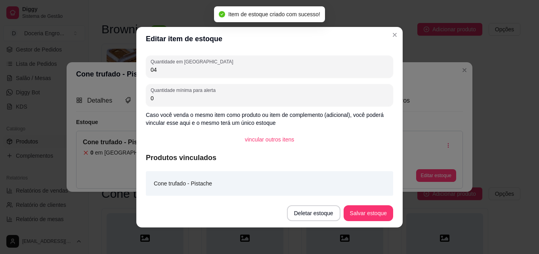
click at [205, 95] on input "0" at bounding box center [270, 98] width 238 height 8
type input "02"
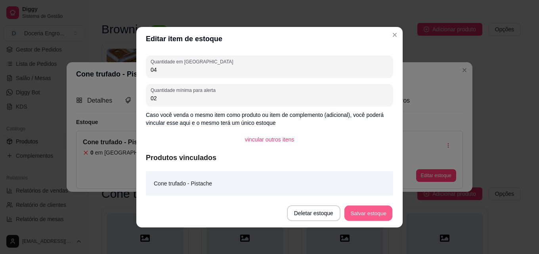
click at [373, 214] on button "Salvar estoque" at bounding box center [368, 212] width 48 height 15
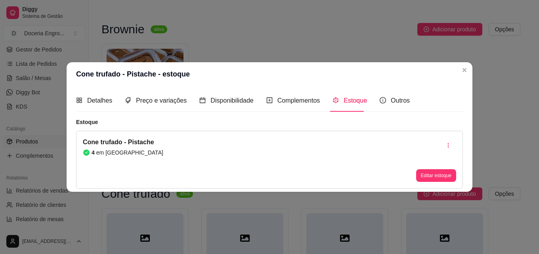
click at [458, 74] on header "Cone trufado - Pistache - estoque" at bounding box center [270, 74] width 406 height 24
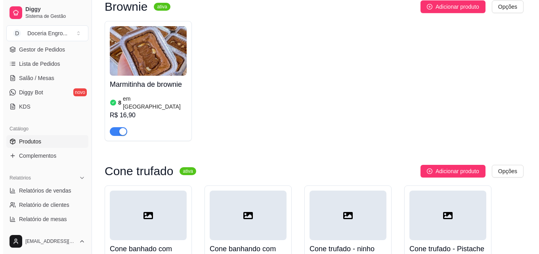
scroll to position [1781, 0]
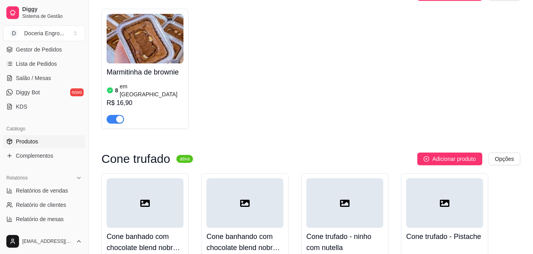
click at [156, 231] on h4 "Cone banhado com chocolate blend nobre, recheado com muito brigadeiro cremoso, …" at bounding box center [145, 242] width 77 height 22
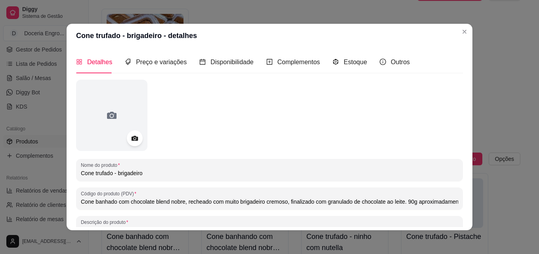
drag, startPoint x: 80, startPoint y: 204, endPoint x: 144, endPoint y: 198, distance: 64.5
click at [144, 198] on input "Cone banhado com chocolate blend nobre, recheado com muito brigadeiro cremoso, …" at bounding box center [269, 202] width 377 height 8
click at [81, 203] on input "Cone banhado com chocolate blend nobre, recheado com muito brigadeiro cremoso, …" at bounding box center [269, 202] width 377 height 8
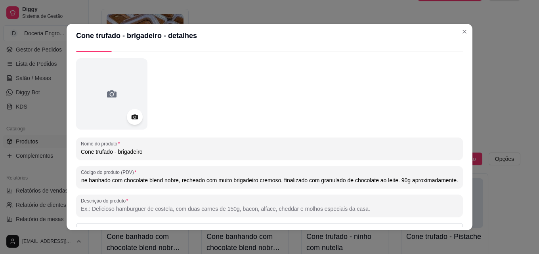
scroll to position [113, 0]
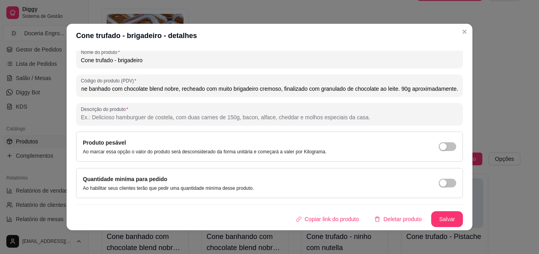
drag, startPoint x: 78, startPoint y: 202, endPoint x: 451, endPoint y: 87, distance: 390.1
click at [451, 87] on div "Código do produto (PDV) Cone banhado com chocolate blend nobre, recheado com mu…" at bounding box center [269, 85] width 387 height 22
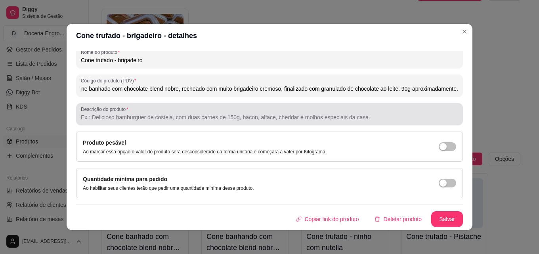
click at [408, 119] on input "Descrição do produto" at bounding box center [269, 117] width 377 height 8
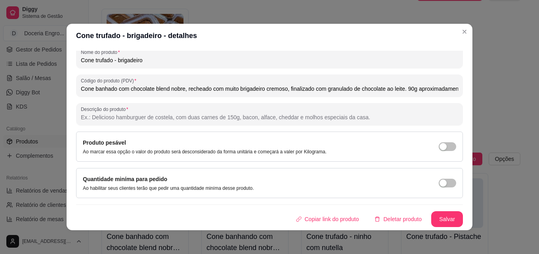
paste input "Cone banhado com chocolate blend nobre, recheado com muito brigadeiro cremoso, …"
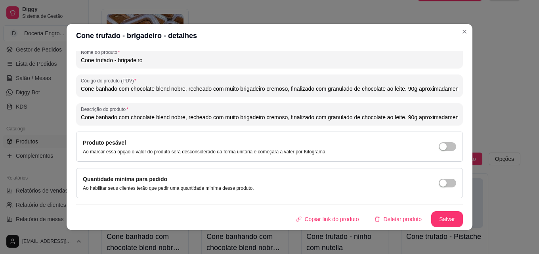
scroll to position [0, 13]
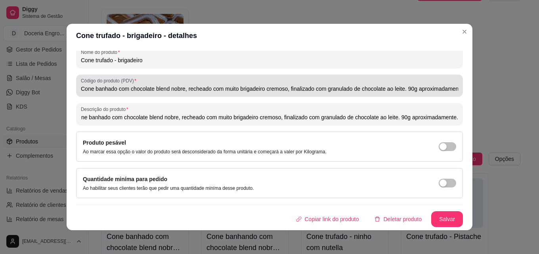
type input "Cone banhado com chocolate blend nobre, recheado com muito brigadeiro cremoso, …"
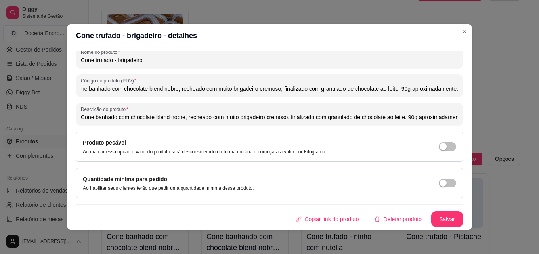
drag, startPoint x: 78, startPoint y: 87, endPoint x: 488, endPoint y: 89, distance: 410.4
click at [488, 89] on div "Cone trufado - brigadeiro - detalhes Detalhes Preço e variações Disponibilidade…" at bounding box center [269, 127] width 539 height 254
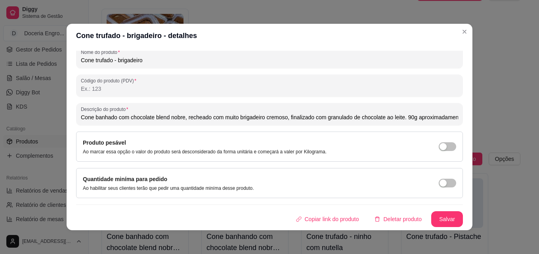
scroll to position [0, 0]
click at [439, 214] on button "Salvar" at bounding box center [447, 219] width 32 height 16
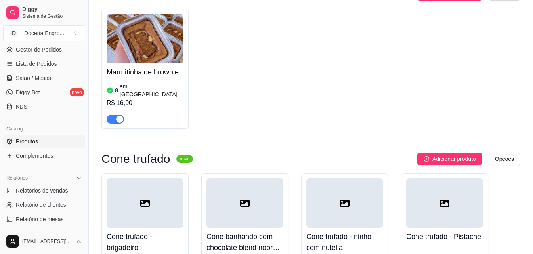
click at [273, 231] on h4 "Cone banhando com chocolate blend nobre envolto no amendoim, recheado com briga…" at bounding box center [244, 242] width 77 height 22
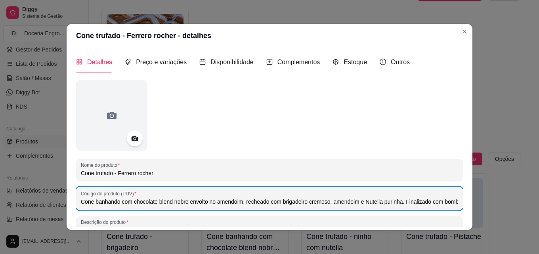
drag, startPoint x: 77, startPoint y: 202, endPoint x: 418, endPoint y: 207, distance: 340.3
click at [418, 207] on div "Código do produto (PDV) Cone banhando com chocolate blend nobre envolto no amen…" at bounding box center [269, 198] width 387 height 22
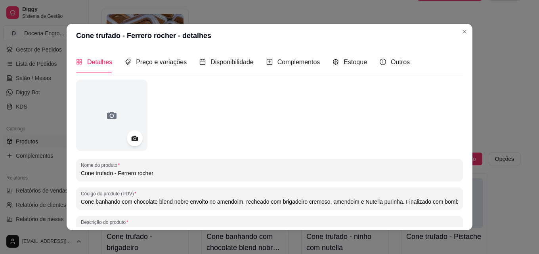
scroll to position [0, 112]
drag, startPoint x: 79, startPoint y: 198, endPoint x: 503, endPoint y: 178, distance: 424.8
click at [502, 181] on div "Cone trufado - Ferrero rocher - detalhes Detalhes Preço e variações Disponibili…" at bounding box center [269, 127] width 539 height 254
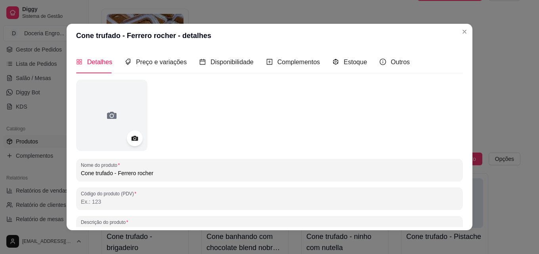
scroll to position [0, 0]
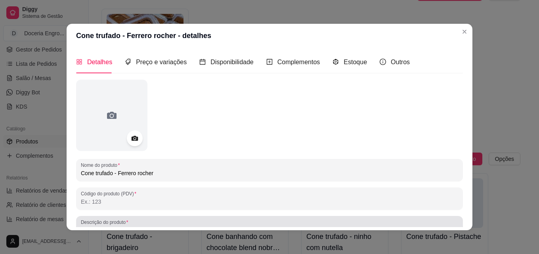
click at [343, 226] on div at bounding box center [269, 227] width 377 height 16
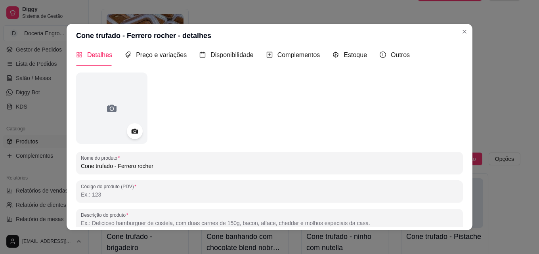
paste input "Cone banhando com chocolate blend nobre envolto no amendoim, recheado com briga…"
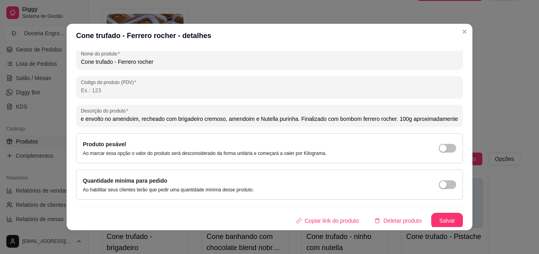
scroll to position [113, 0]
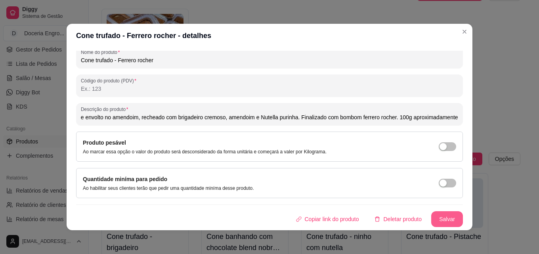
type input "Cone banhando com chocolate blend nobre envolto no amendoim, recheado com briga…"
click at [439, 221] on button "Salvar" at bounding box center [446, 219] width 31 height 15
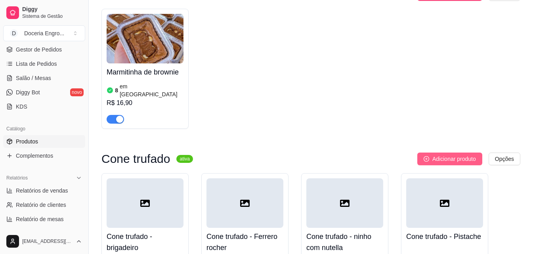
click at [454, 154] on span "Adicionar produto" at bounding box center [454, 158] width 44 height 9
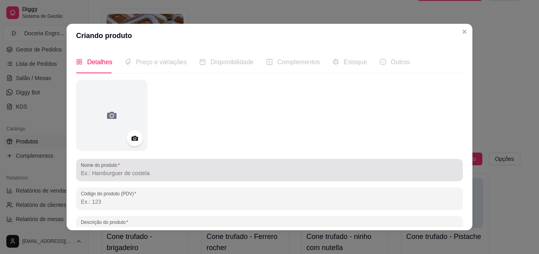
click at [211, 167] on div at bounding box center [269, 170] width 377 height 16
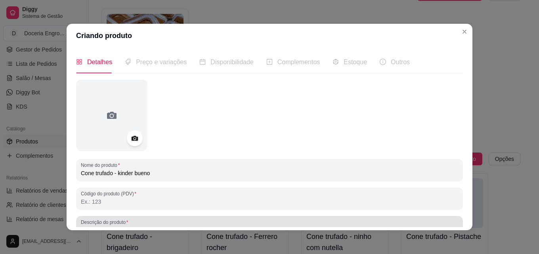
type input "Cone trufado - kinder bueno"
click at [176, 218] on div "Descrição do produto" at bounding box center [269, 227] width 387 height 22
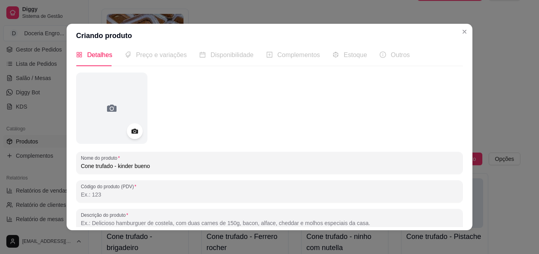
paste input "Cone banhando com chocolate branco nobre, recheado com creme de Kinder bueno e …"
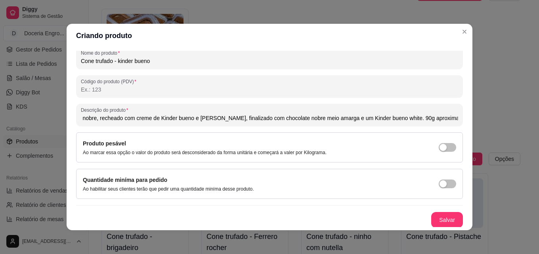
scroll to position [113, 0]
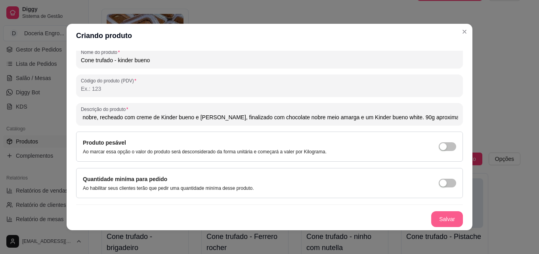
type input "Cone banhando com chocolate branco nobre, recheado com creme de Kinder bueno e …"
click at [442, 215] on button "Salvar" at bounding box center [446, 219] width 31 height 15
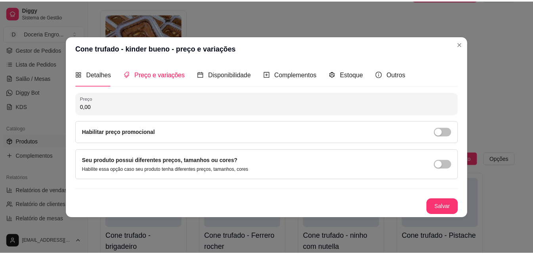
scroll to position [0, 0]
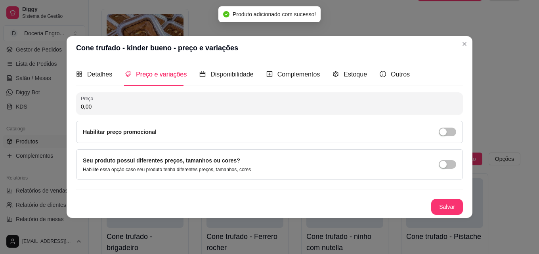
click at [148, 109] on input "0,00" at bounding box center [269, 107] width 377 height 8
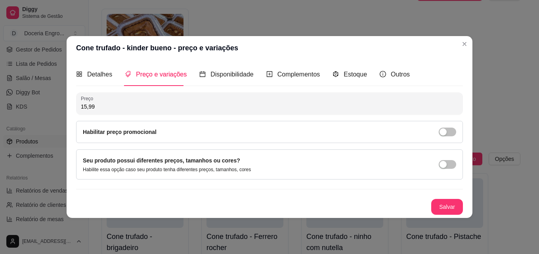
type input "15,99"
click at [467, 204] on div "Detalhes Preço e variações Disponibilidade Complementos Estoque Outros Nome do …" at bounding box center [270, 139] width 406 height 158
click at [453, 208] on button "Salvar" at bounding box center [447, 207] width 32 height 16
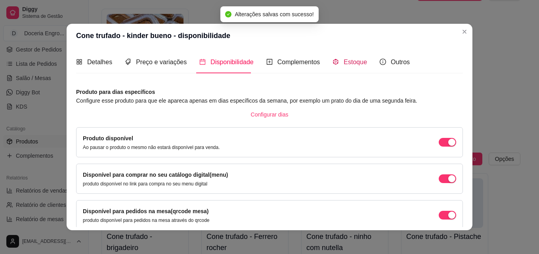
click at [352, 66] on div "Estoque" at bounding box center [349, 62] width 34 height 10
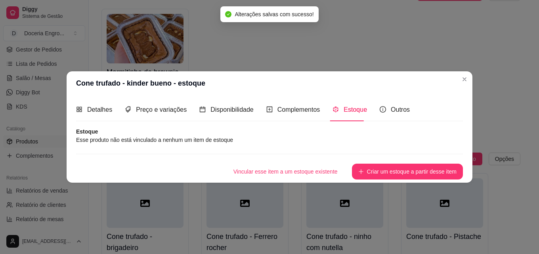
click at [394, 174] on button "Criar um estoque a partir desse item" at bounding box center [407, 172] width 111 height 16
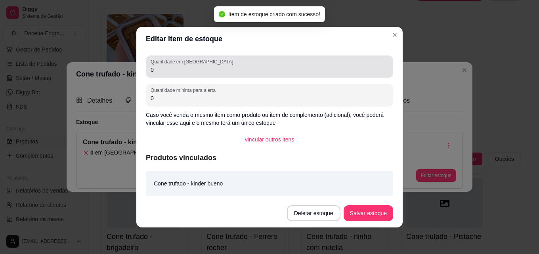
click at [182, 66] on input "0" at bounding box center [270, 70] width 238 height 8
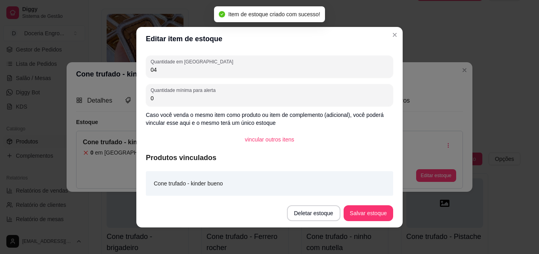
type input "04"
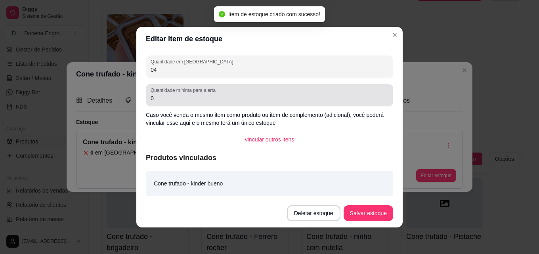
click at [178, 105] on div "Quantidade mínima para alerta 0" at bounding box center [269, 95] width 247 height 22
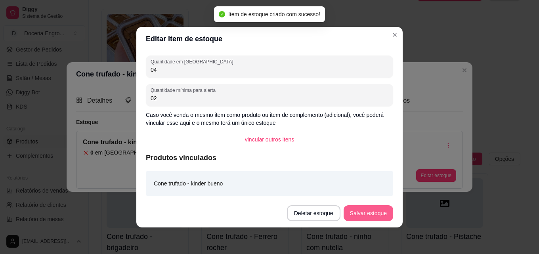
type input "02"
click at [366, 204] on footer "Deletar estoque Salvar estoque" at bounding box center [269, 213] width 266 height 29
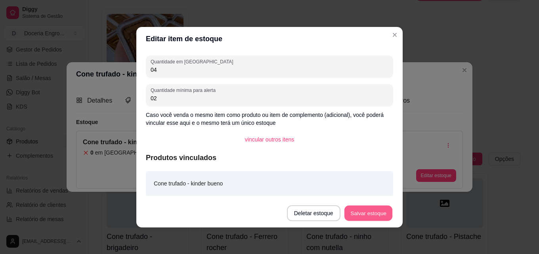
click at [367, 210] on button "Salvar estoque" at bounding box center [368, 212] width 48 height 15
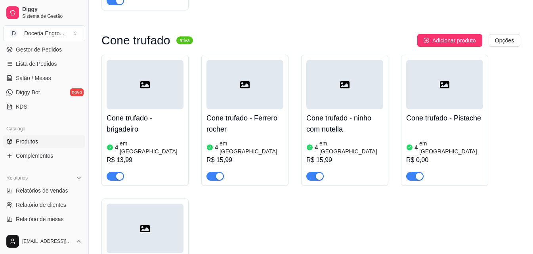
scroll to position [1900, 0]
click at [436, 139] on article "em [GEOGRAPHIC_DATA]" at bounding box center [451, 147] width 64 height 16
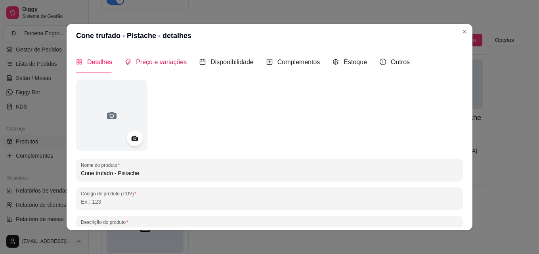
click at [172, 61] on span "Preço e variações" at bounding box center [161, 62] width 51 height 7
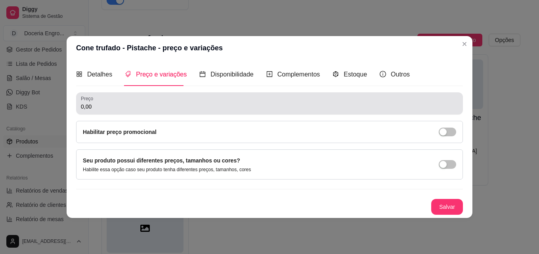
click at [105, 108] on input "0,00" at bounding box center [269, 107] width 377 height 8
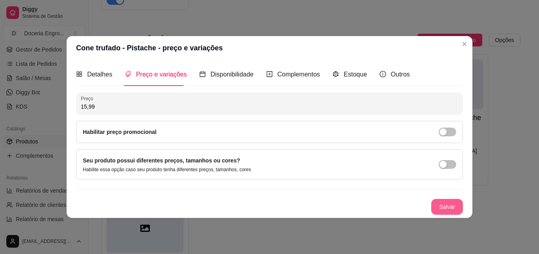
type input "15,99"
click at [462, 207] on button "Salvar" at bounding box center [447, 207] width 32 height 16
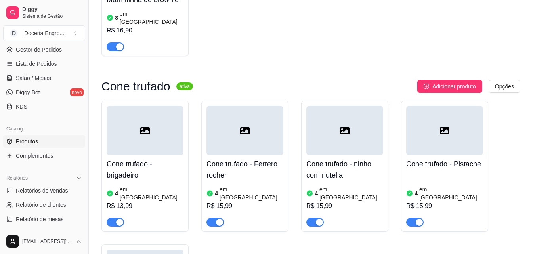
scroll to position [1821, 0]
